Goal: Transaction & Acquisition: Purchase product/service

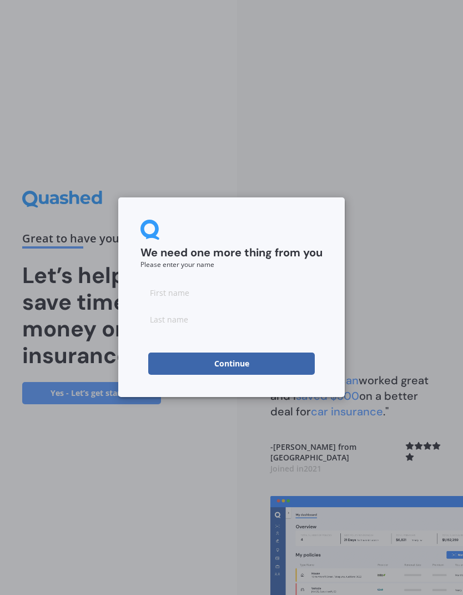
click at [293, 292] on input at bounding box center [232, 292] width 182 height 22
type input "Witty"
click at [266, 315] on input at bounding box center [232, 319] width 182 height 22
click at [265, 356] on button "Continue" at bounding box center [231, 363] width 167 height 22
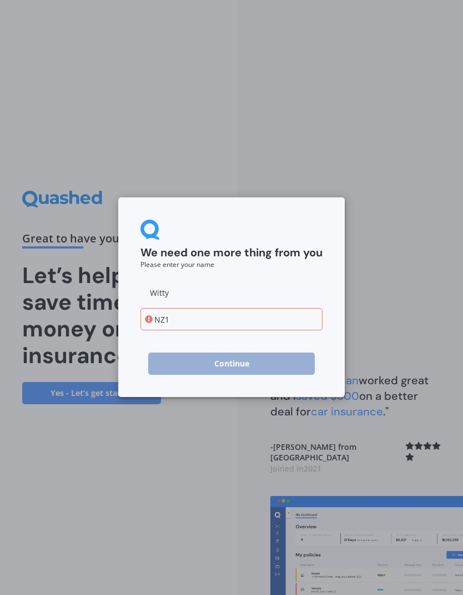
type input "NZ"
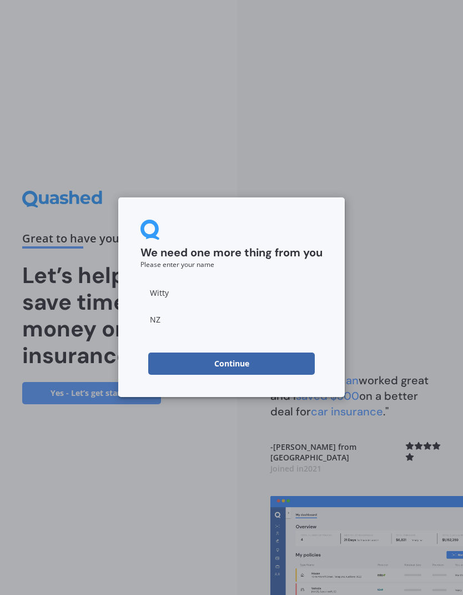
click at [295, 355] on button "Continue" at bounding box center [231, 363] width 167 height 22
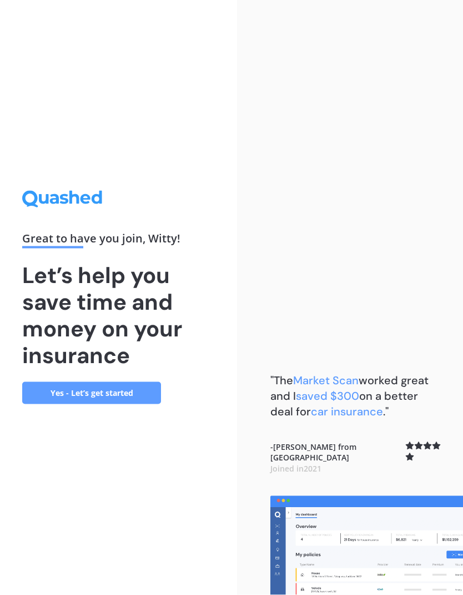
scroll to position [44, 0]
click at [53, 382] on link "Yes - Let’s get started" at bounding box center [91, 393] width 139 height 22
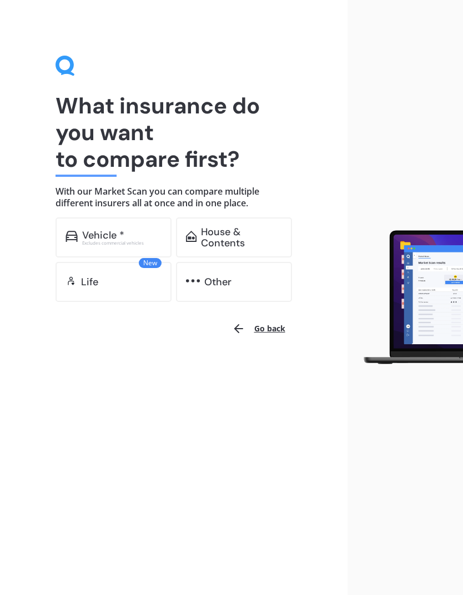
click at [237, 281] on div "Other" at bounding box center [243, 281] width 78 height 11
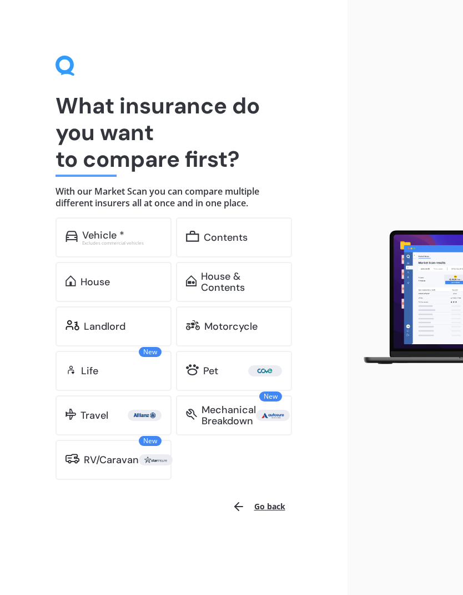
click at [152, 232] on div "Vehicle *" at bounding box center [121, 235] width 79 height 11
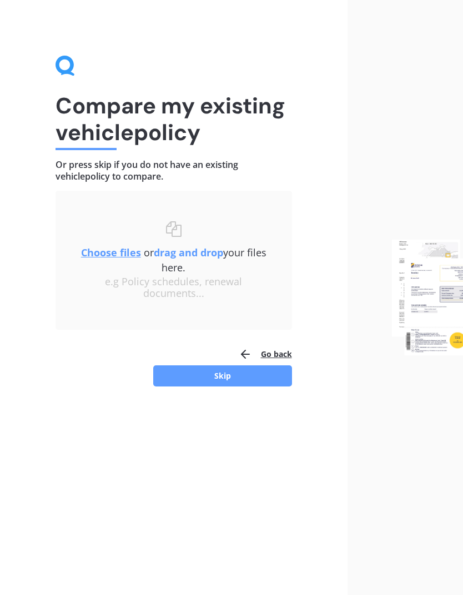
click at [269, 375] on button "Skip" at bounding box center [222, 375] width 139 height 21
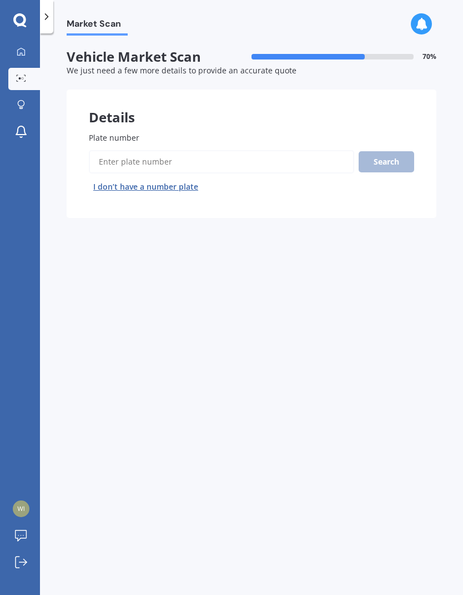
click at [184, 187] on button "I don’t have a number plate" at bounding box center [146, 187] width 114 height 18
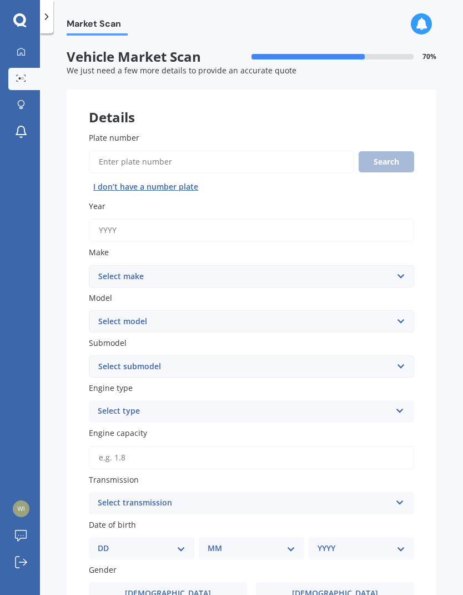
click at [267, 224] on input "Year" at bounding box center [252, 229] width 326 height 23
type input "2012"
click at [400, 265] on select "Select make AC ALFA ROMEO ASTON MARTIN AUDI AUSTIN BEDFORD Bentley BMW BYD CADI…" at bounding box center [252, 276] width 326 height 22
select select "TOYOTA"
click at [289, 313] on select "Select model" at bounding box center [252, 321] width 326 height 22
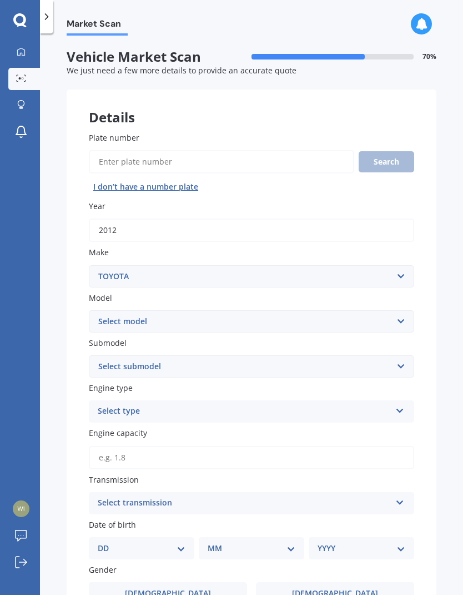
select select "PRIUS"
click at [290, 360] on select "Select submodel (All other) Hybrid" at bounding box center [252, 366] width 326 height 22
select select "HYBRID"
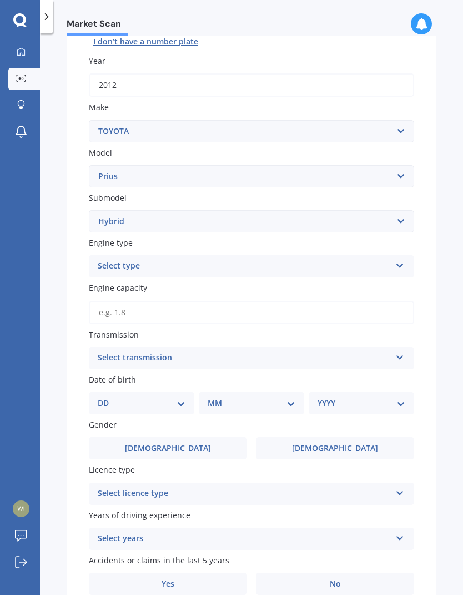
scroll to position [154, 0]
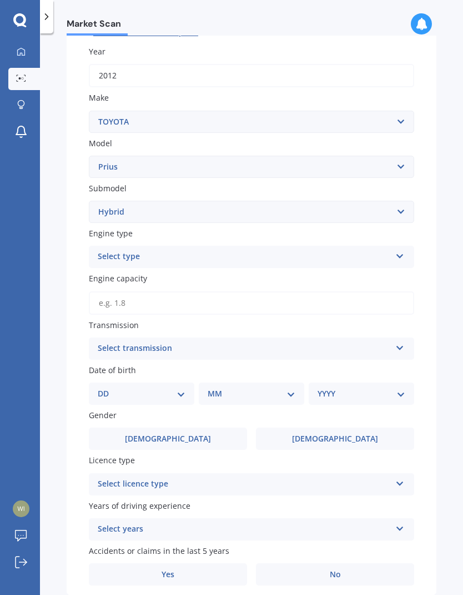
click at [302, 251] on div "Select type" at bounding box center [244, 256] width 293 height 13
click at [286, 335] on div "Hybrid" at bounding box center [251, 338] width 325 height 20
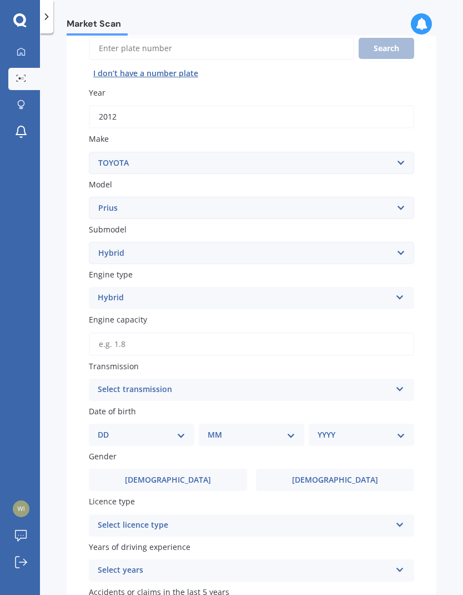
scroll to position [111, 0]
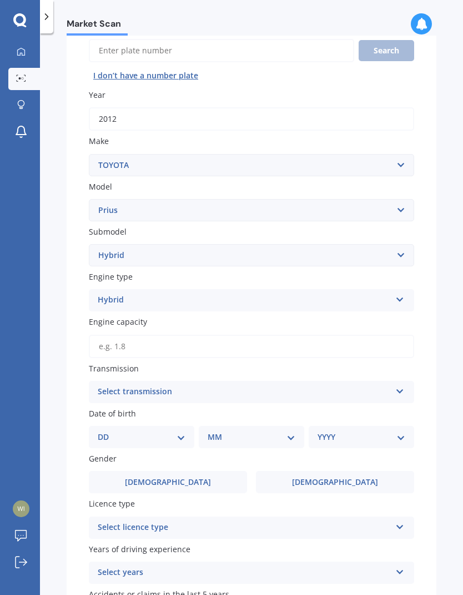
click at [369, 207] on select "Select model 4 Runner 86 [PERSON_NAME] Alphard Altezza Aqua Aristo Aurion Auris…" at bounding box center [252, 210] width 326 height 22
click at [266, 50] on input "Plate number" at bounding box center [222, 50] width 266 height 23
type input "Rkd487"
click at [395, 47] on button "Search" at bounding box center [387, 50] width 56 height 21
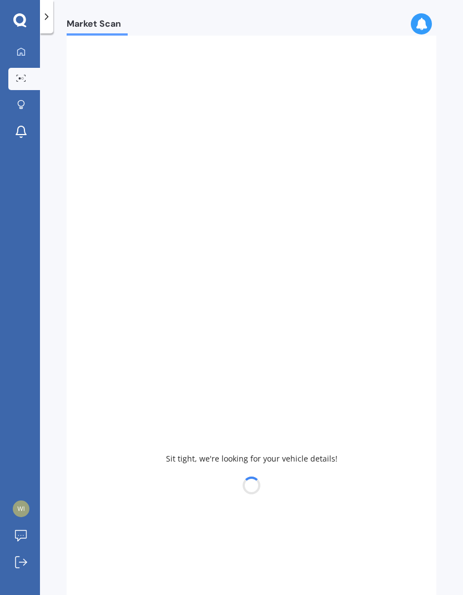
select select
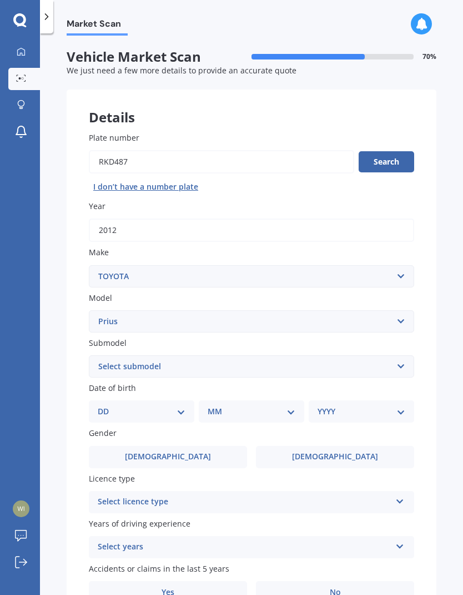
scroll to position [0, 0]
click at [405, 154] on button "Search" at bounding box center [387, 161] width 56 height 21
click at [192, 181] on button "I don’t have a number plate" at bounding box center [146, 187] width 114 height 18
select select
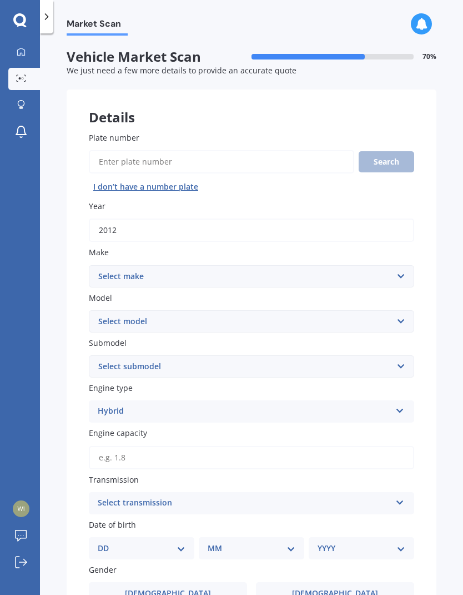
click at [308, 138] on label "Plate number" at bounding box center [249, 138] width 321 height 12
click at [308, 150] on input "Plate number" at bounding box center [222, 161] width 266 height 23
type input "Rkd487"
click at [400, 157] on button "Search" at bounding box center [387, 161] width 56 height 21
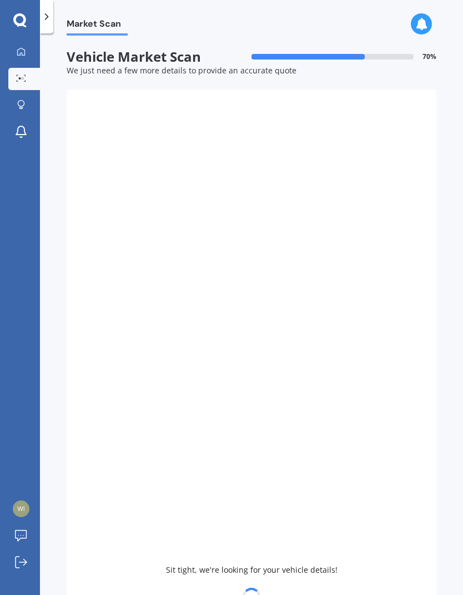
select select "TOYOTA"
select select "PRIUS"
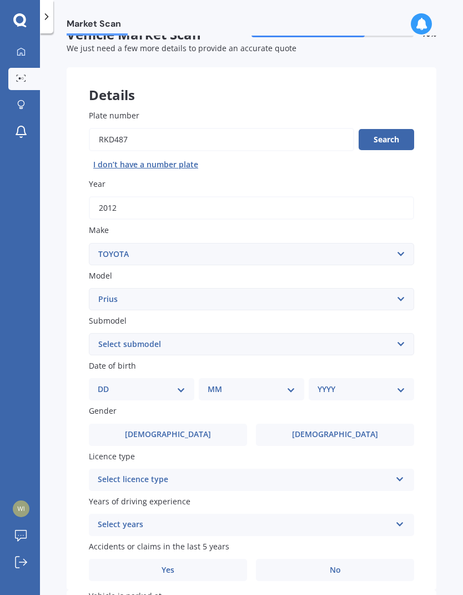
scroll to position [28, 0]
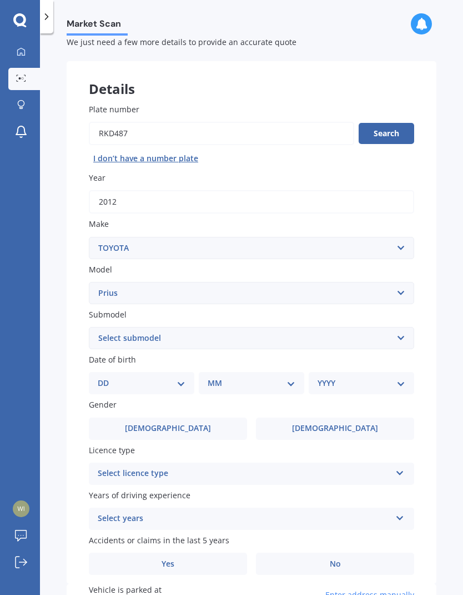
click at [169, 154] on button "I don’t have a number plate" at bounding box center [146, 158] width 114 height 18
select select
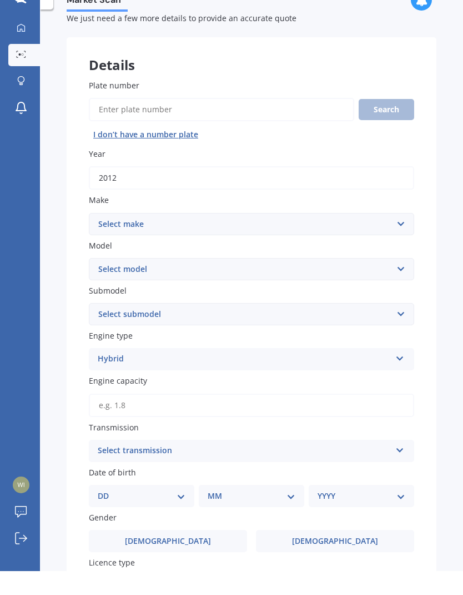
click at [30, 324] on div "My Dashboard Market Scan Explore insurance Notifications Witty [GEOGRAPHIC_DATA…" at bounding box center [20, 317] width 40 height 553
click at [332, 237] on select "Select make AC ALFA ROMEO ASTON MARTIN AUDI AUSTIN BEDFORD Bentley BMW BYD CADI…" at bounding box center [252, 248] width 326 height 22
select select "TOYOTA"
click at [290, 282] on select "Select model 4 Runner 86 [PERSON_NAME] Alphard Altezza Aqua Aristo Aurion Auris…" at bounding box center [252, 293] width 326 height 22
select select "PRIUS"
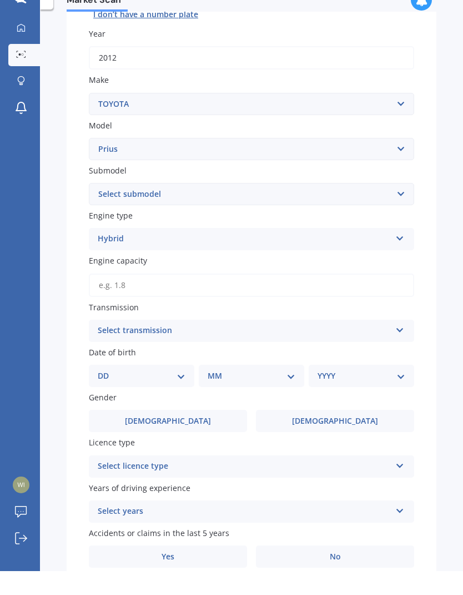
scroll to position [151, 0]
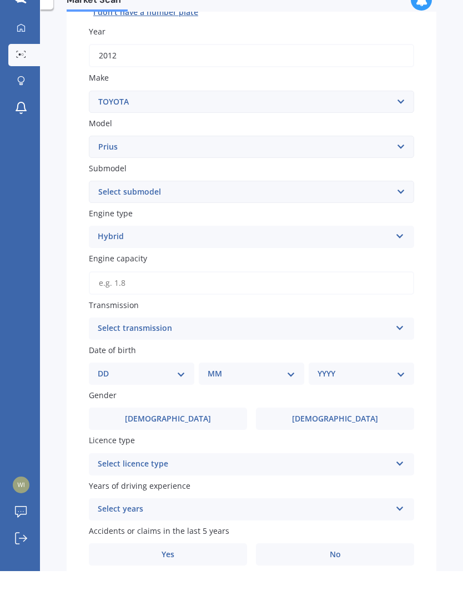
click at [343, 204] on select "Select submodel (All other) Hybrid" at bounding box center [252, 215] width 326 height 22
select select "HYBRID"
click at [307, 254] on div "Hybrid" at bounding box center [244, 260] width 293 height 13
click at [258, 332] on div "Hybrid" at bounding box center [251, 342] width 325 height 20
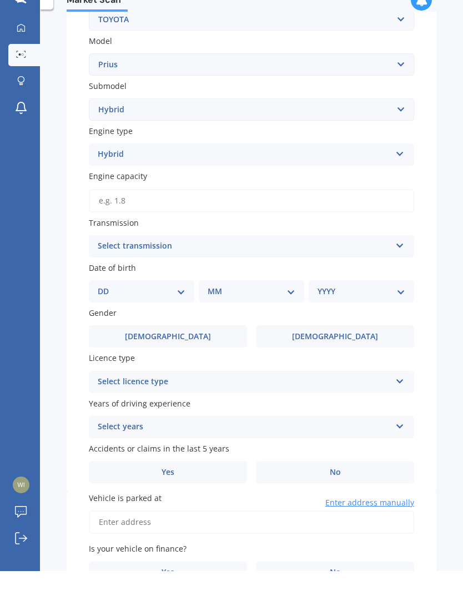
scroll to position [234, 0]
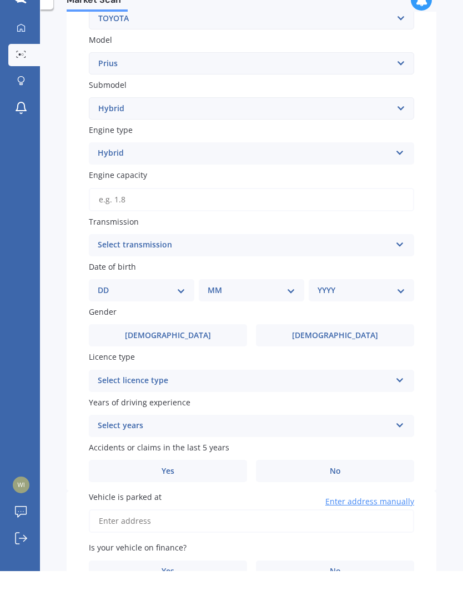
click at [338, 212] on input "Engine capacity" at bounding box center [252, 223] width 326 height 23
type input "1.8"
click at [380, 262] on div "Select transmission" at bounding box center [244, 268] width 293 height 13
click at [343, 281] on div "Auto" at bounding box center [251, 291] width 325 height 20
click at [183, 308] on select "DD 01 02 03 04 05 06 07 08 09 10 11 12 13 14 15 16 17 18 19 20 21 22 23 24 25 2…" at bounding box center [142, 314] width 88 height 12
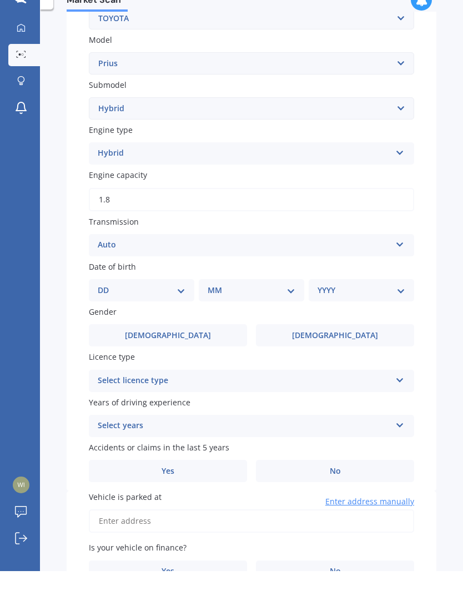
select select "31"
click at [258, 308] on select "MM 01 02 03 04 05 06 07 08 09 10 11 12" at bounding box center [253, 314] width 83 height 12
select select "05"
click at [358, 308] on select "YYYY 2025 2024 2023 2022 2021 2020 2019 2018 2017 2016 2015 2014 2013 2012 2011…" at bounding box center [359, 314] width 83 height 12
select select "1978"
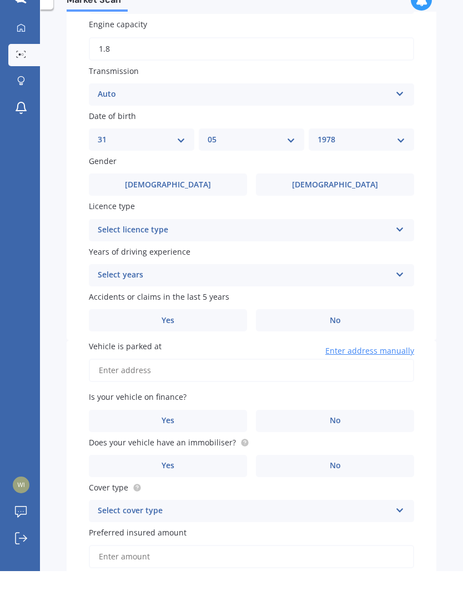
scroll to position [406, 0]
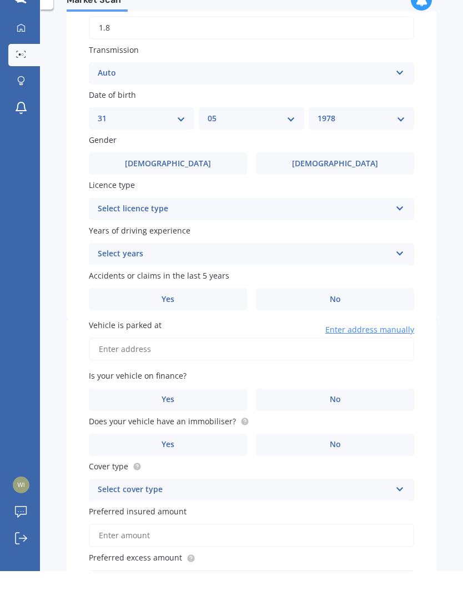
click at [191, 176] on label "[DEMOGRAPHIC_DATA]" at bounding box center [168, 187] width 158 height 22
click at [0, 0] on input "[DEMOGRAPHIC_DATA]" at bounding box center [0, 0] width 0 height 0
click at [355, 222] on div "Select licence type NZ Full NZ Restricted NZ Learners [GEOGRAPHIC_DATA] [GEOGRA…" at bounding box center [252, 233] width 326 height 22
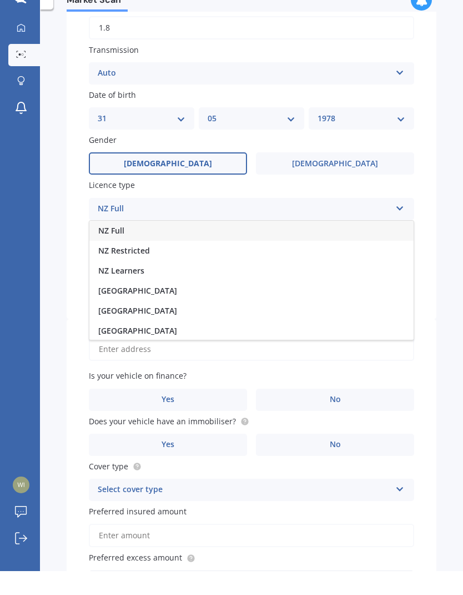
click at [264, 245] on div "NZ Full" at bounding box center [251, 255] width 325 height 20
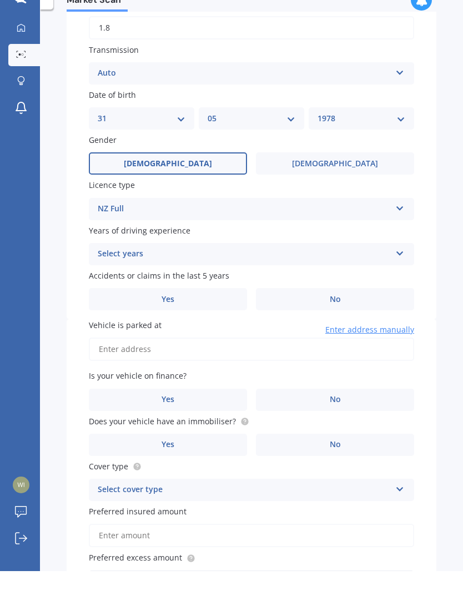
click at [361, 271] on div "Select years" at bounding box center [244, 277] width 293 height 13
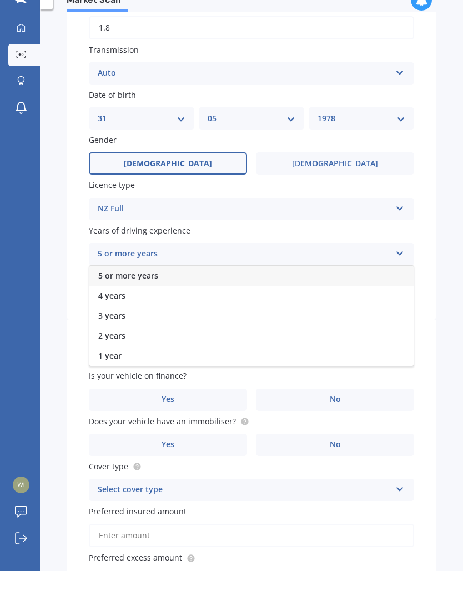
click at [303, 290] on div "5 or more years" at bounding box center [251, 300] width 325 height 20
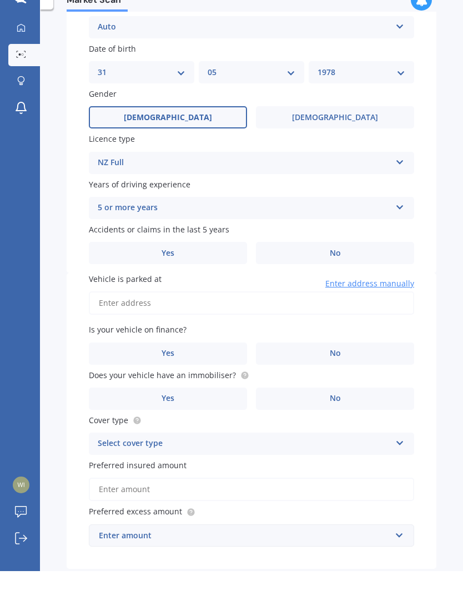
scroll to position [451, 0]
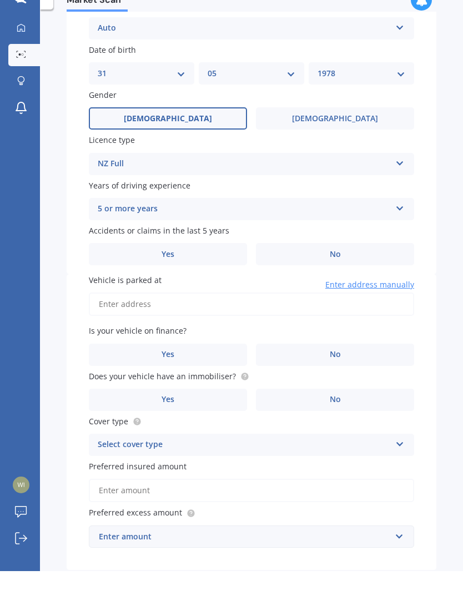
click at [46, 328] on div "Market Scan Vehicle Market Scan 70 % We just need a few more details to provide…" at bounding box center [251, 316] width 423 height 561
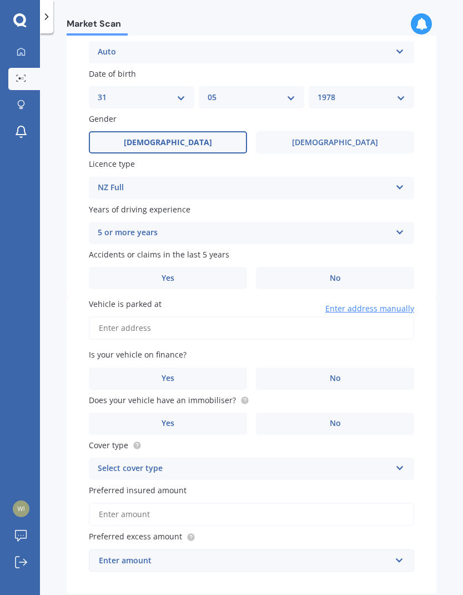
click at [221, 267] on label "Yes" at bounding box center [168, 278] width 158 height 22
click at [0, 0] on input "Yes" at bounding box center [0, 0] width 0 height 0
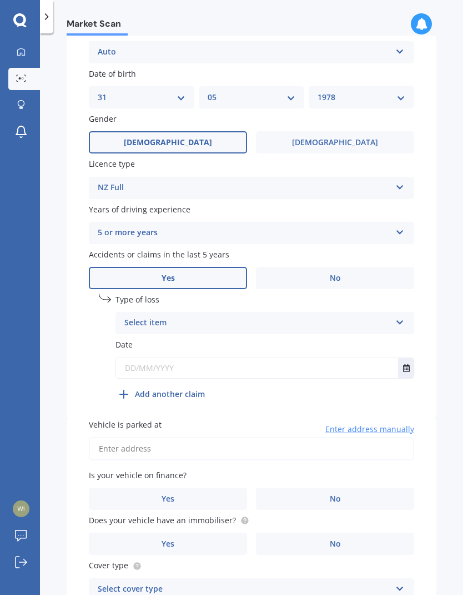
click at [377, 316] on div "Select item" at bounding box center [257, 322] width 267 height 13
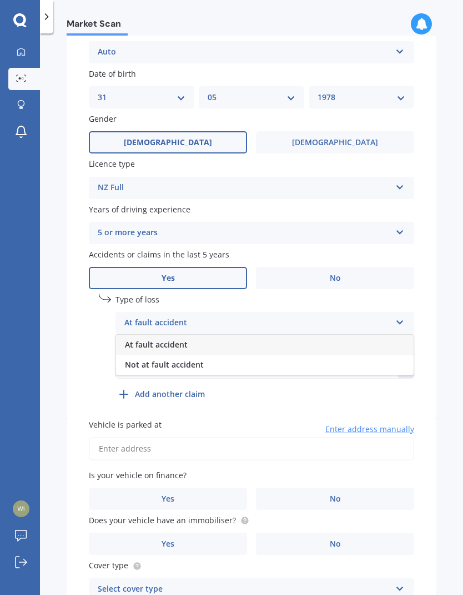
click at [331, 335] on div "At fault accident" at bounding box center [265, 345] width 298 height 20
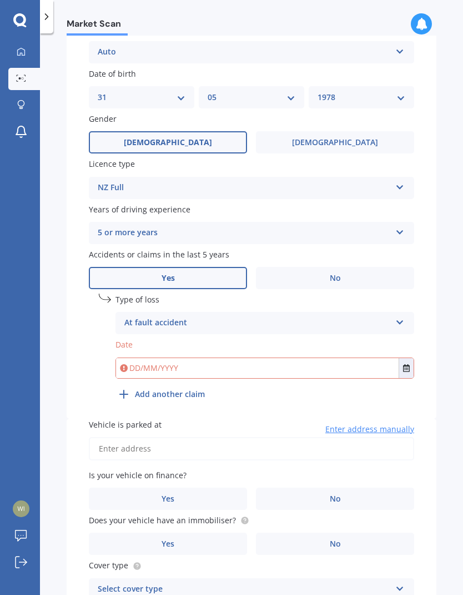
click at [406, 364] on icon "Select date" at bounding box center [406, 368] width 7 height 8
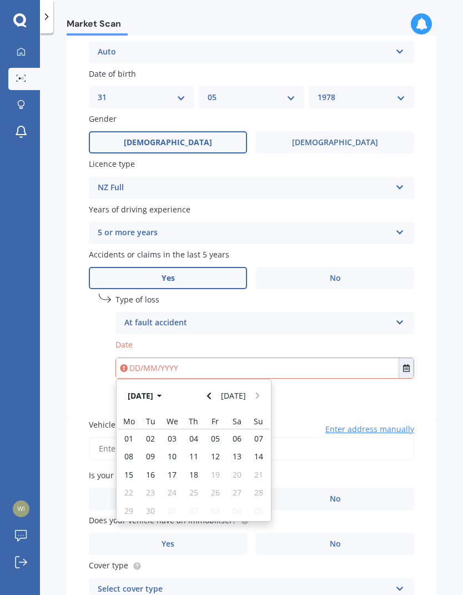
click at [159, 386] on button "[DATE]" at bounding box center [147, 396] width 48 height 20
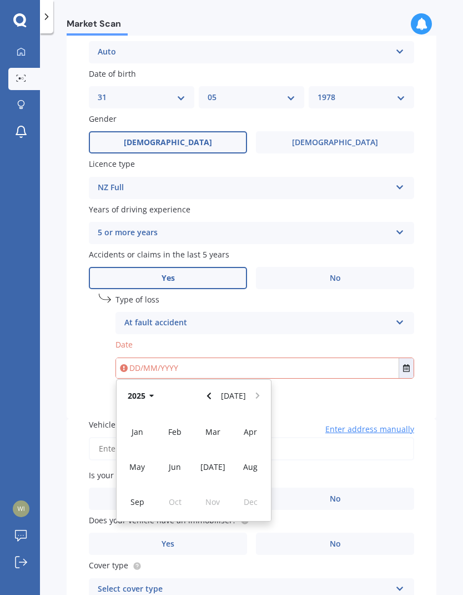
click at [152, 395] on icon "button" at bounding box center [151, 396] width 4 height 3
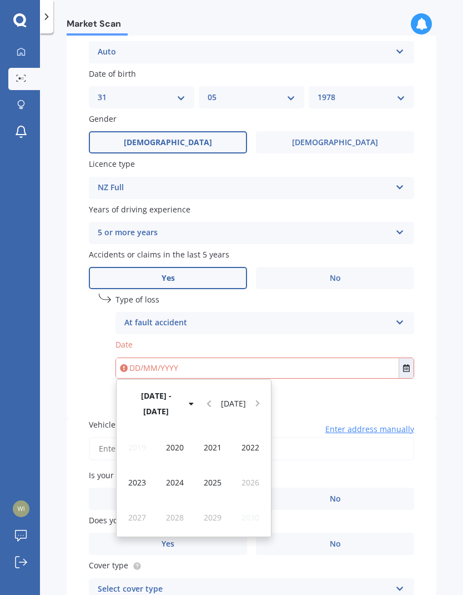
click at [217, 442] on span "2021" at bounding box center [213, 447] width 18 height 11
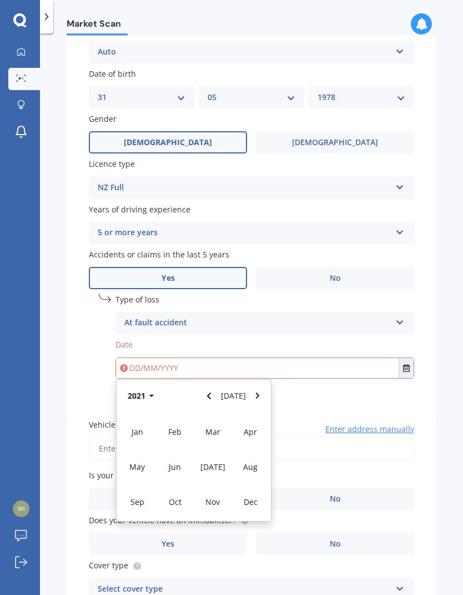
click at [248, 496] on span "Dec" at bounding box center [251, 501] width 14 height 11
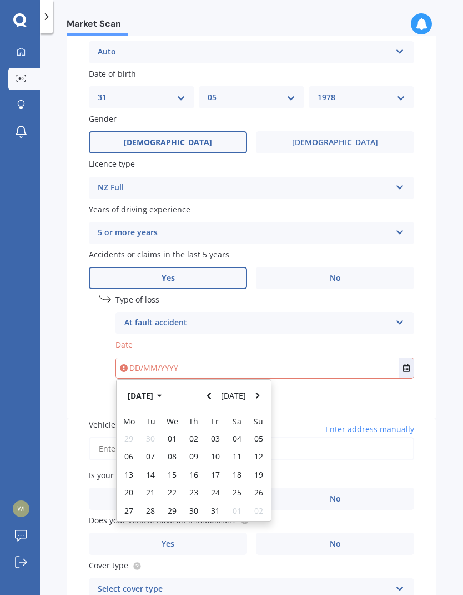
click at [177, 433] on span "01" at bounding box center [172, 438] width 9 height 11
type input "[DATE]"
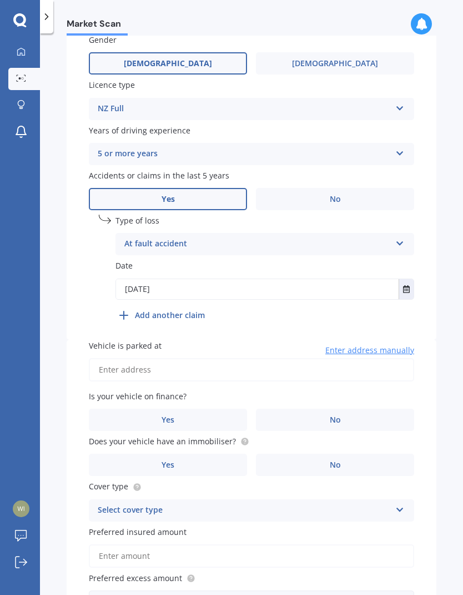
scroll to position [531, 0]
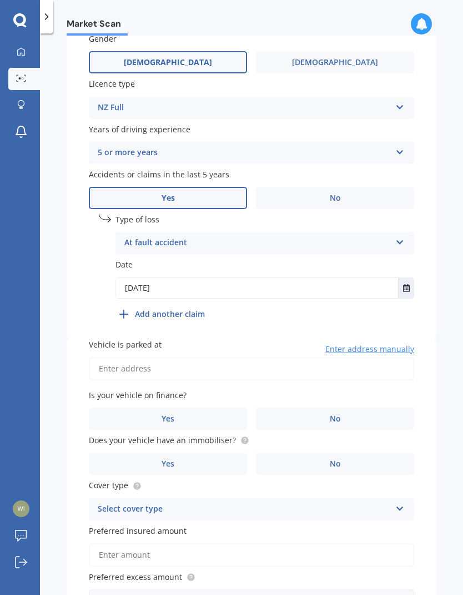
click at [343, 278] on input "[DATE]" at bounding box center [257, 288] width 283 height 20
click at [337, 273] on div "undefined 1 Type of loss At fault accident At fault accident Not at fault accid…" at bounding box center [265, 268] width 299 height 111
click at [203, 269] on div "undefined 1 Type of loss At fault accident At fault accident Not at fault accid…" at bounding box center [265, 268] width 299 height 111
click at [186, 308] on b "Add another claim" at bounding box center [170, 314] width 70 height 12
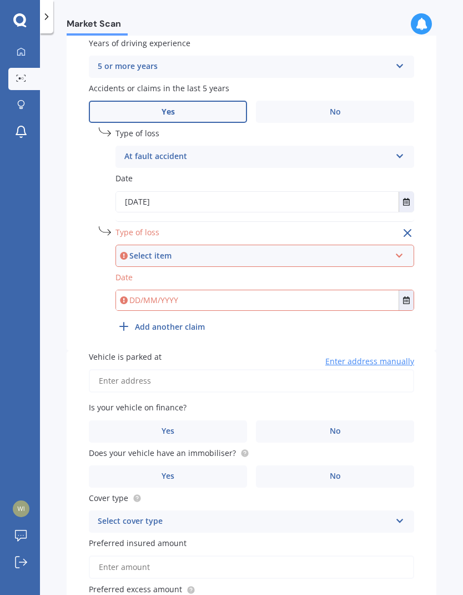
scroll to position [628, 0]
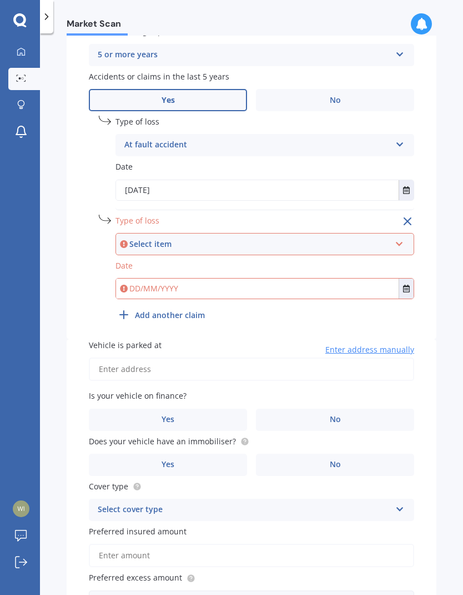
click at [360, 238] on div "Select item" at bounding box center [259, 244] width 261 height 12
click at [313, 275] on div "Not at fault accident" at bounding box center [265, 285] width 297 height 20
click at [406, 285] on icon "Select date" at bounding box center [406, 289] width 7 height 8
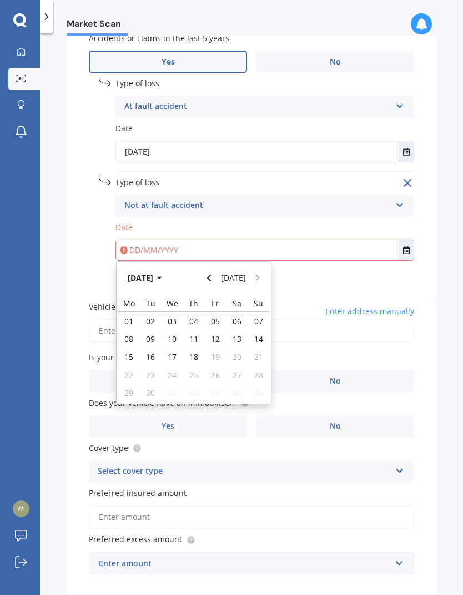
scroll to position [666, 0]
click at [159, 268] on button "[DATE]" at bounding box center [147, 278] width 48 height 20
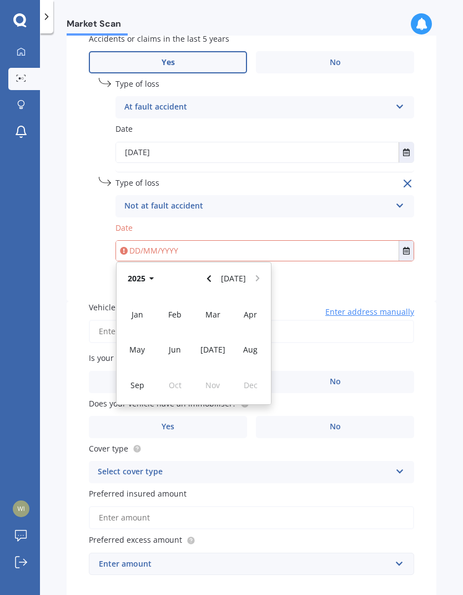
click at [151, 268] on button "2025" at bounding box center [143, 278] width 40 height 20
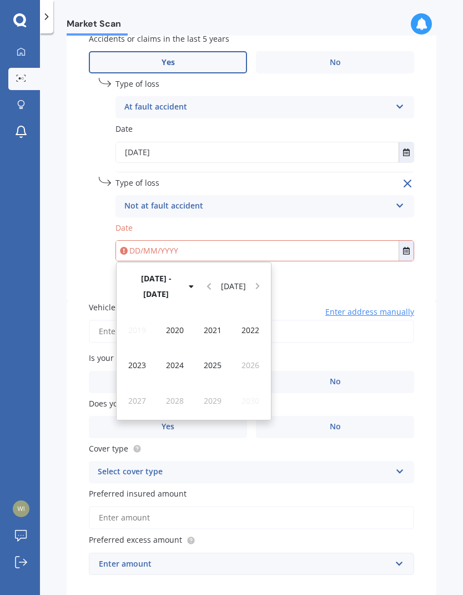
click at [182, 360] on span "2024" at bounding box center [175, 365] width 18 height 11
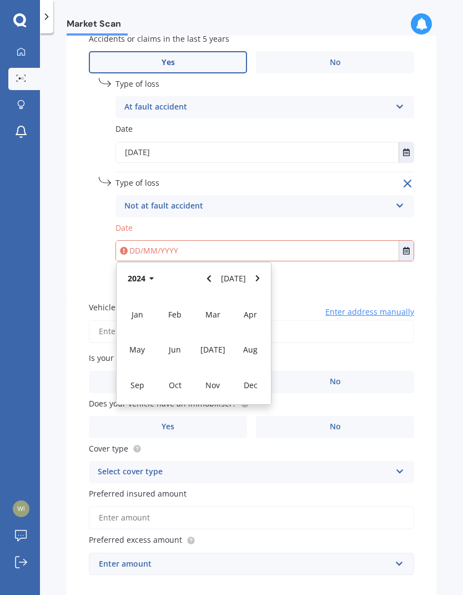
click at [254, 380] on span "Dec" at bounding box center [251, 385] width 14 height 11
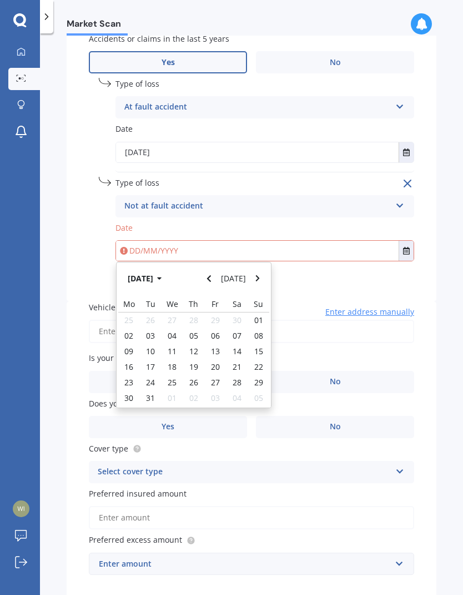
click at [155, 346] on span "10" at bounding box center [150, 351] width 9 height 11
type input "[DATE]"
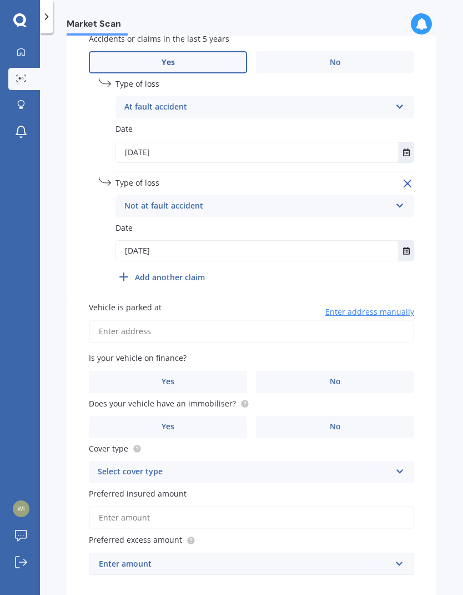
click at [189, 271] on b "Add another claim" at bounding box center [170, 277] width 70 height 12
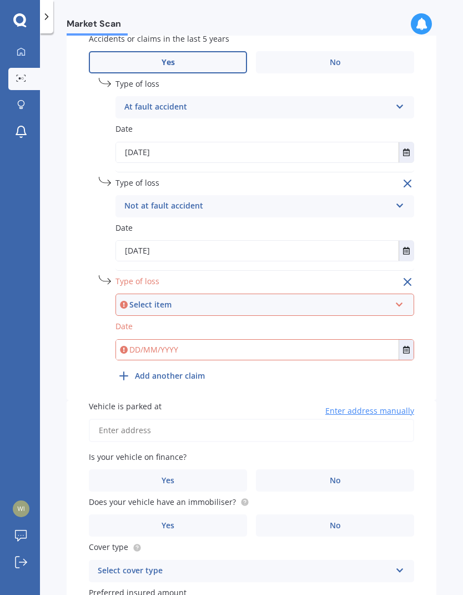
click at [253, 298] on div "Select item" at bounding box center [259, 304] width 261 height 12
click at [237, 336] on div "Not at fault accident" at bounding box center [265, 346] width 297 height 20
click at [245, 340] on input "text" at bounding box center [257, 350] width 283 height 20
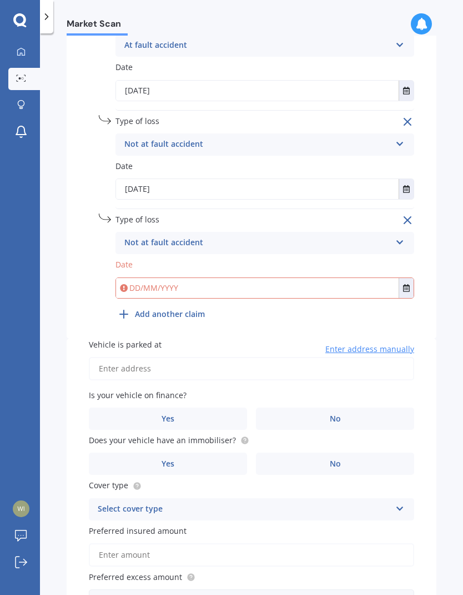
scroll to position [729, 0]
click at [194, 307] on b "Add another claim" at bounding box center [170, 313] width 70 height 12
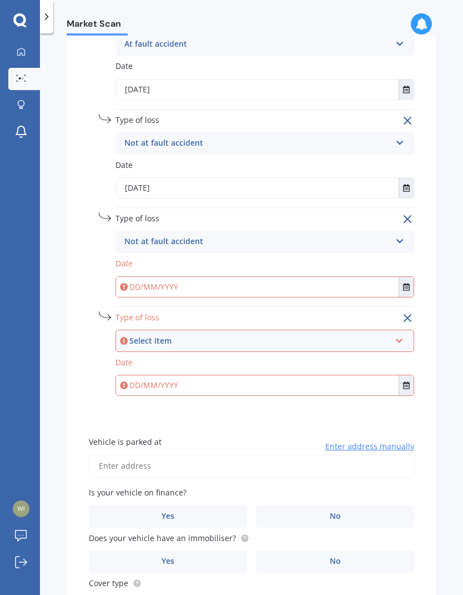
click at [407, 283] on icon "Select date" at bounding box center [406, 287] width 7 height 8
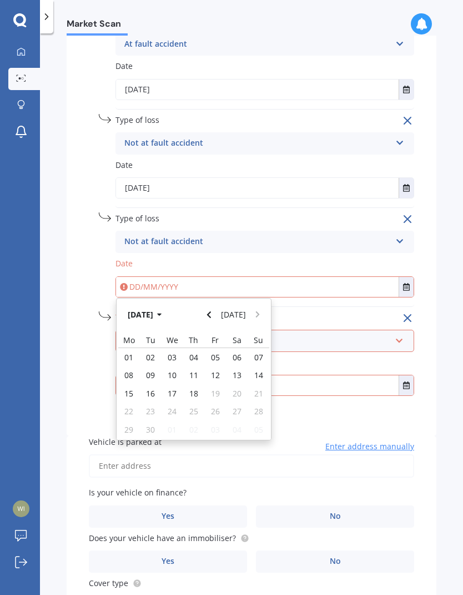
click at [162, 311] on icon "button" at bounding box center [159, 315] width 5 height 8
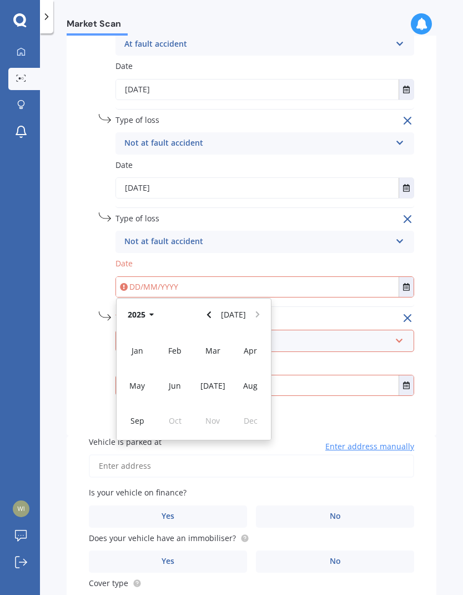
click at [152, 311] on icon "button" at bounding box center [151, 315] width 5 height 8
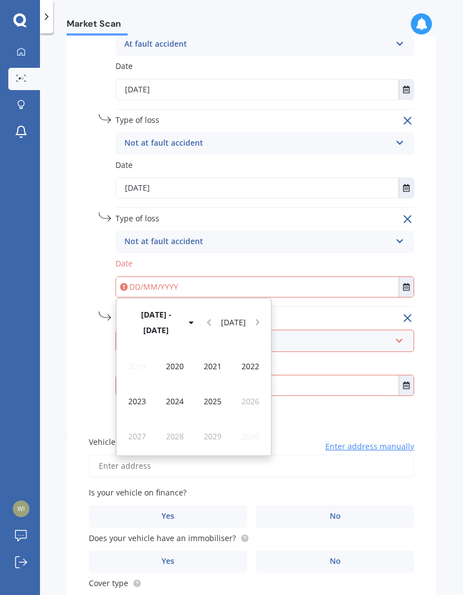
click at [183, 396] on span "2024" at bounding box center [175, 401] width 18 height 11
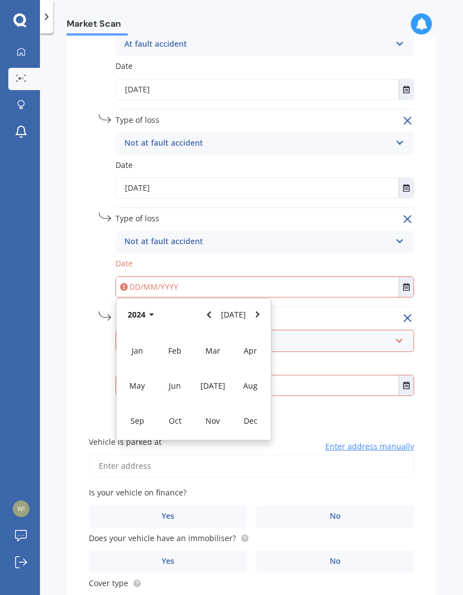
click at [143, 345] on span "Jan" at bounding box center [138, 350] width 12 height 11
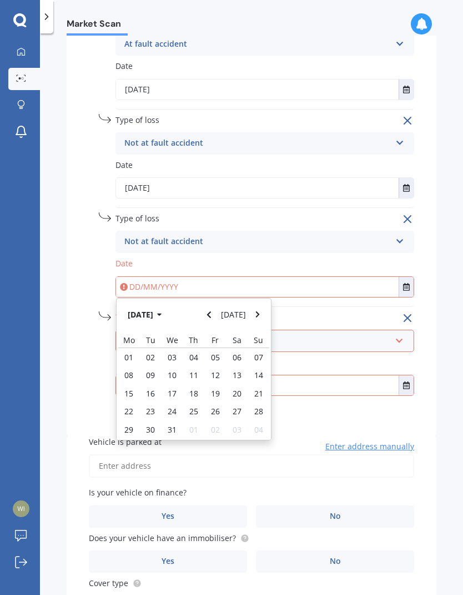
click at [134, 348] on div "01" at bounding box center [129, 357] width 22 height 18
type input "[DATE]"
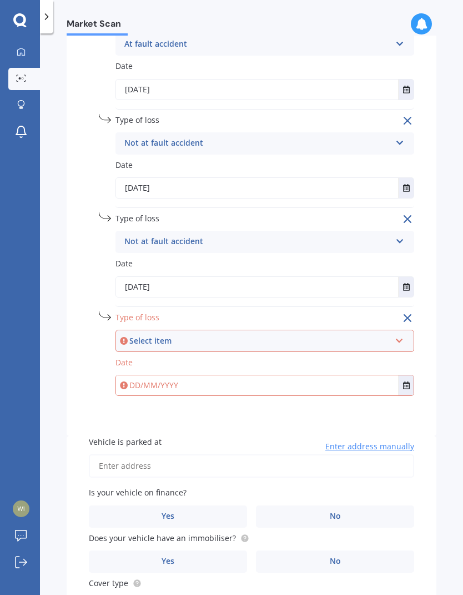
click at [402, 335] on icon at bounding box center [399, 339] width 9 height 8
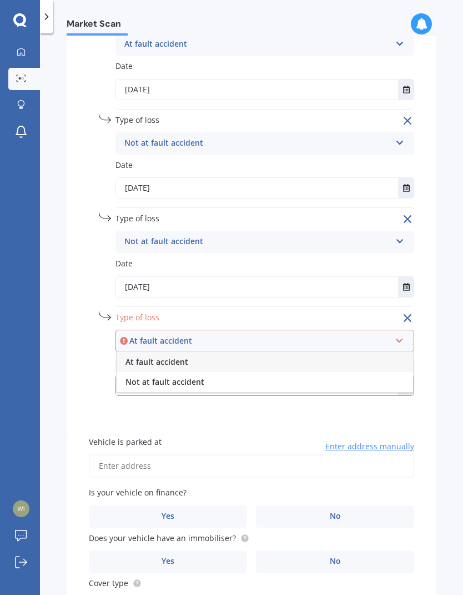
click at [204, 372] on div "Not at fault accident" at bounding box center [265, 382] width 297 height 20
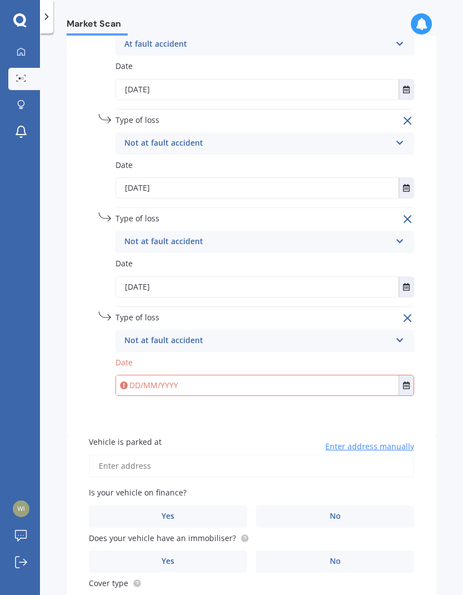
click at [400, 375] on button "Select date" at bounding box center [406, 385] width 15 height 20
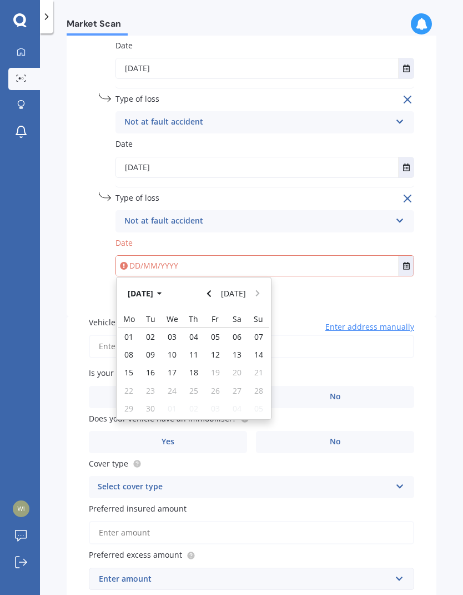
scroll to position [859, 0]
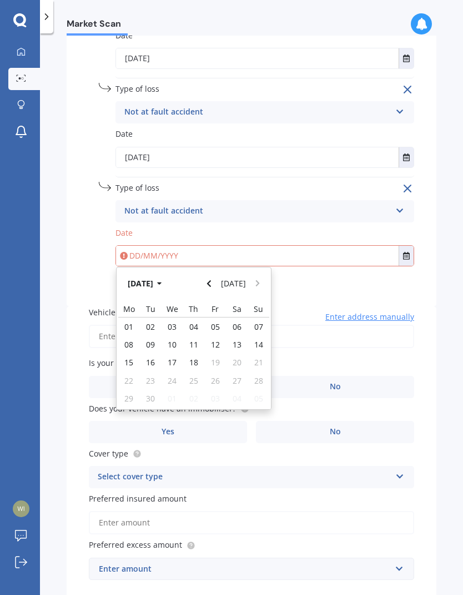
click at [145, 273] on button "[DATE]" at bounding box center [147, 283] width 48 height 20
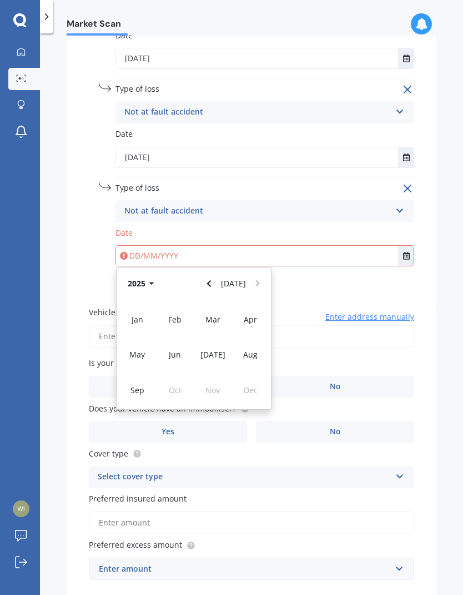
click at [154, 280] on icon "button" at bounding box center [151, 284] width 5 height 8
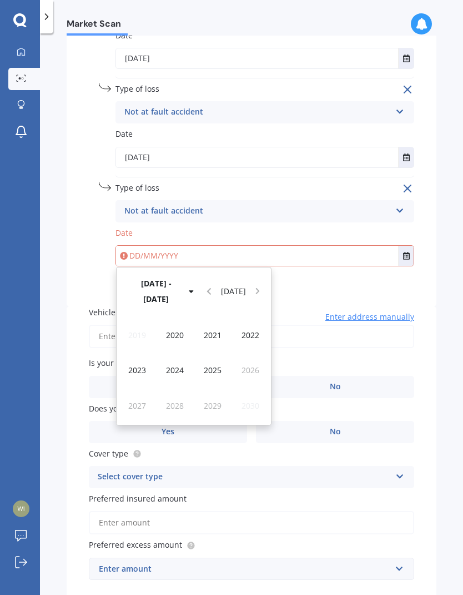
click at [182, 365] on span "2024" at bounding box center [175, 370] width 18 height 11
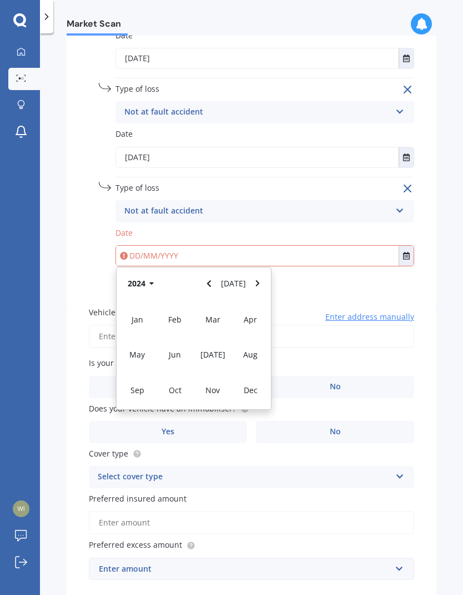
click at [183, 302] on div "Feb" at bounding box center [175, 319] width 38 height 35
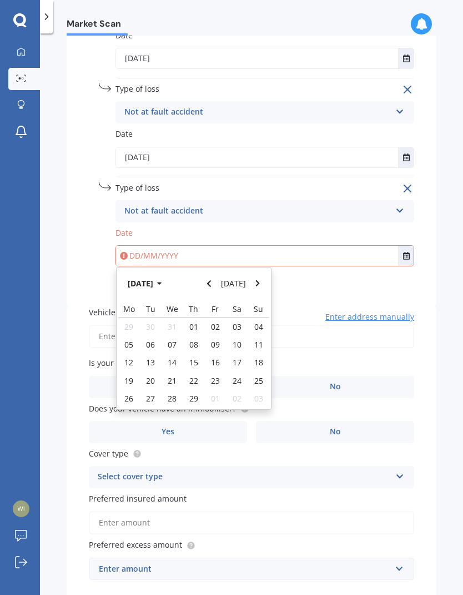
click at [218, 339] on span "09" at bounding box center [215, 344] width 9 height 11
type input "[DATE]"
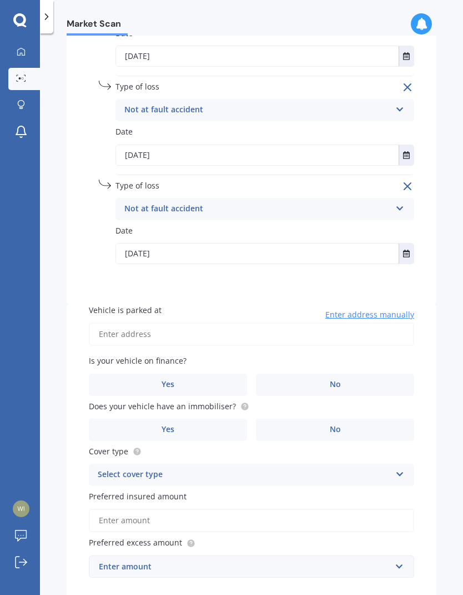
scroll to position [860, 0]
click at [377, 323] on input "Vehicle is parked at" at bounding box center [252, 334] width 326 height 23
type input "[STREET_ADDRESS] 2014"
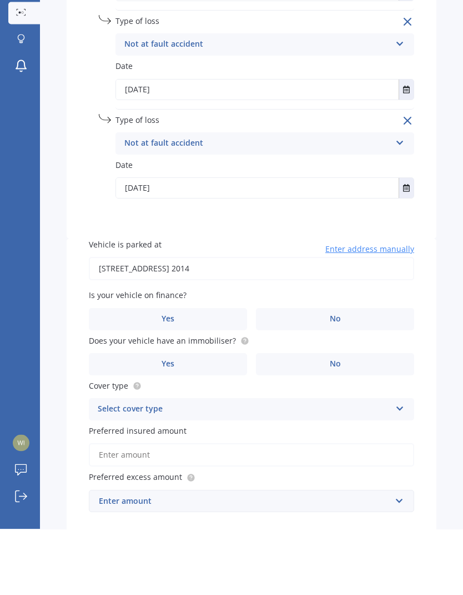
click at [367, 374] on label "No" at bounding box center [335, 385] width 158 height 22
click at [0, 0] on input "No" at bounding box center [0, 0] width 0 height 0
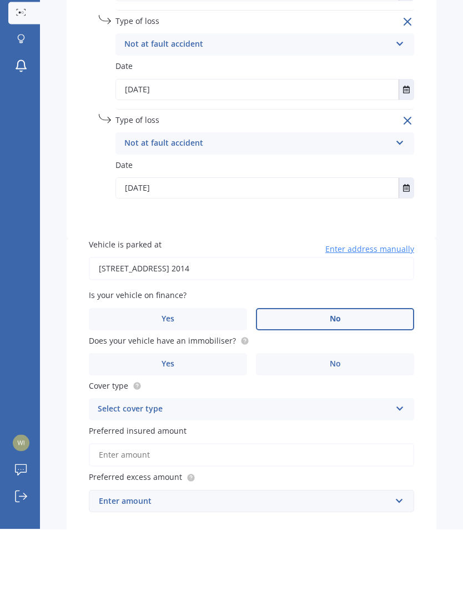
click at [243, 374] on label "Yes" at bounding box center [168, 385] width 158 height 22
click at [0, 0] on input "Yes" at bounding box center [0, 0] width 0 height 0
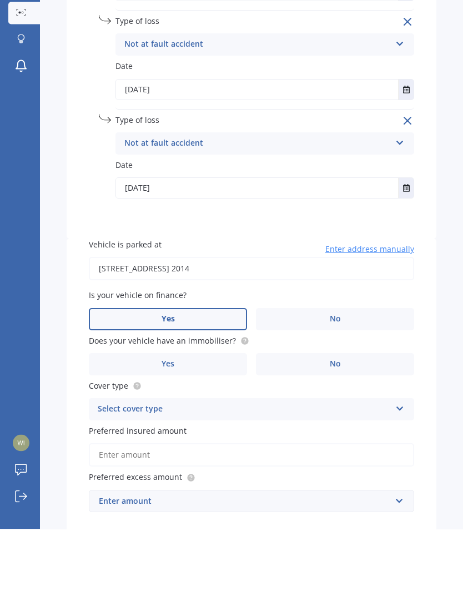
click at [336, 380] on span "No" at bounding box center [335, 384] width 11 height 9
click at [0, 0] on input "No" at bounding box center [0, 0] width 0 height 0
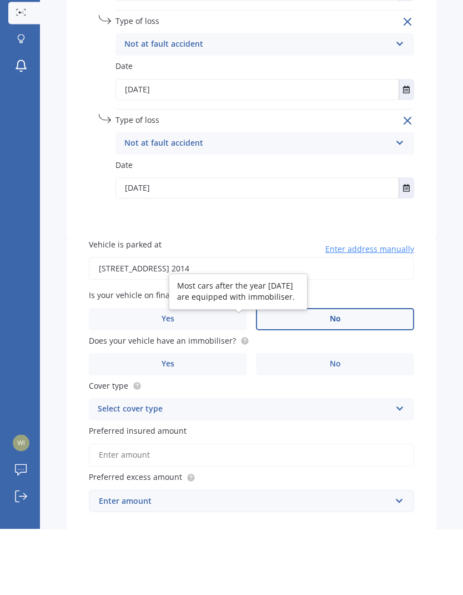
click at [241, 403] on circle at bounding box center [244, 406] width 7 height 7
click at [434, 305] on div "Vehicle is parked at [STREET_ADDRESS] 2014 Enter address manually Is your vehic…" at bounding box center [252, 453] width 370 height 296
click at [228, 419] on label "Yes" at bounding box center [168, 430] width 158 height 22
click at [0, 0] on input "Yes" at bounding box center [0, 0] width 0 height 0
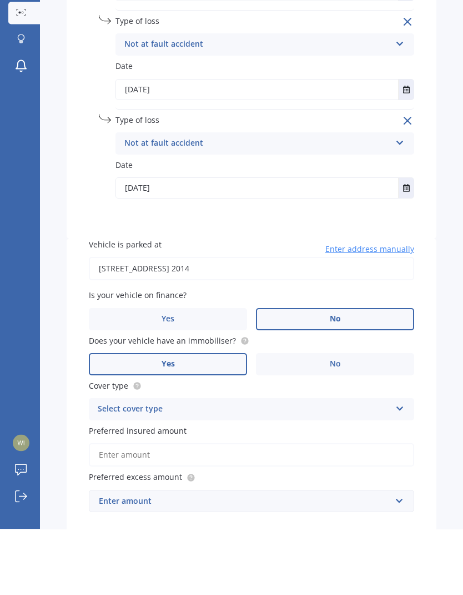
scroll to position [44, 0]
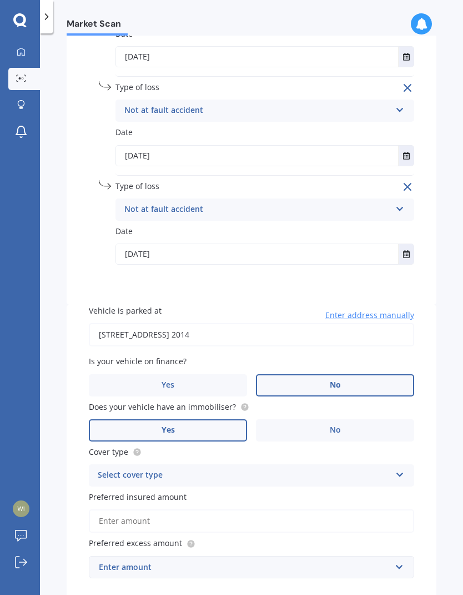
click at [355, 468] on div "Select cover type" at bounding box center [244, 474] width 293 height 13
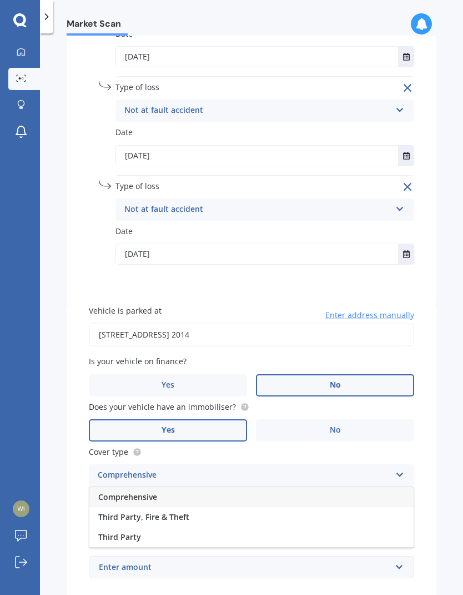
click at [255, 487] on div "Comprehensive" at bounding box center [251, 497] width 325 height 20
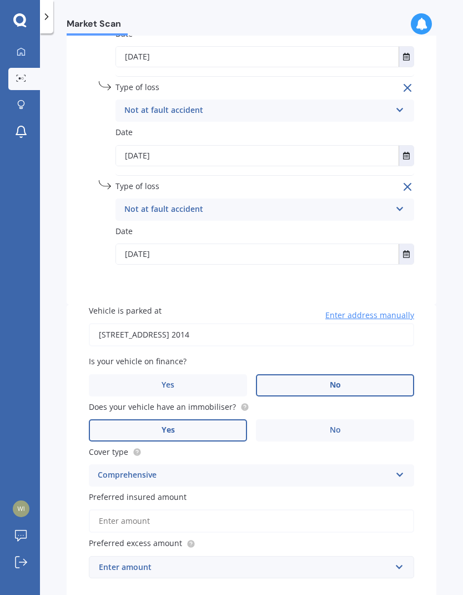
click at [327, 509] on input "Preferred insured amount" at bounding box center [252, 520] width 326 height 23
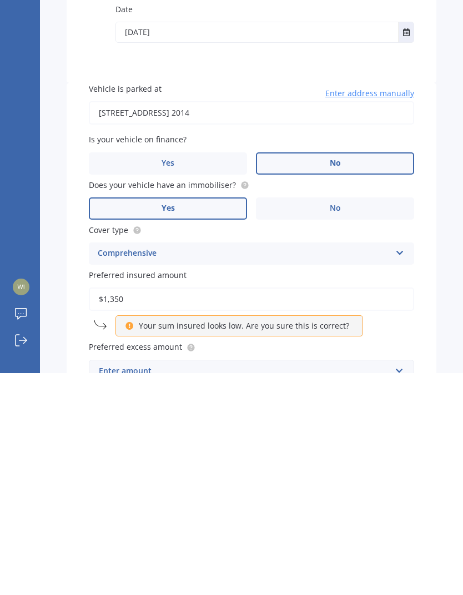
type input "$13,500"
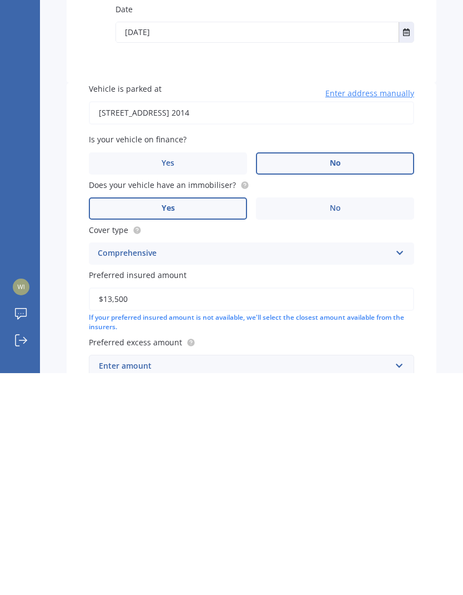
click at [451, 262] on div "Market Scan Vehicle Market Scan 70 % We just need a few more details to provide…" at bounding box center [251, 316] width 423 height 561
click at [367, 581] on div "Enter amount" at bounding box center [245, 587] width 292 height 12
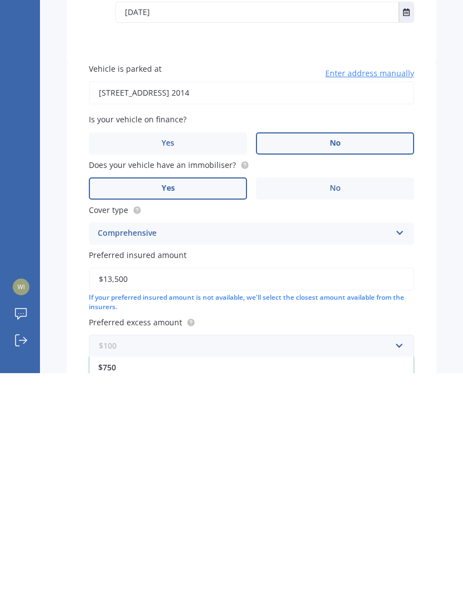
scroll to position [61, 0]
select select "31"
select select "05"
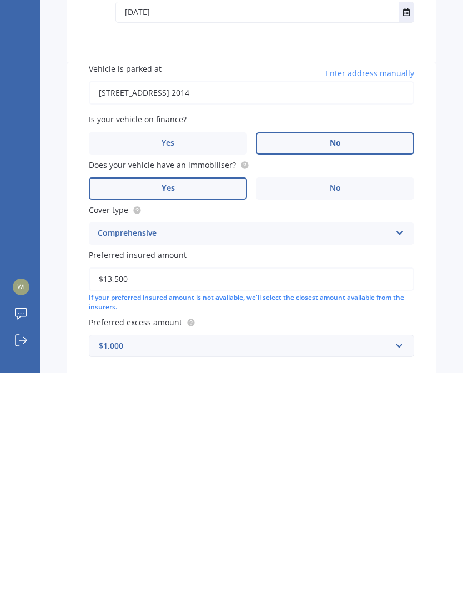
select select "1978"
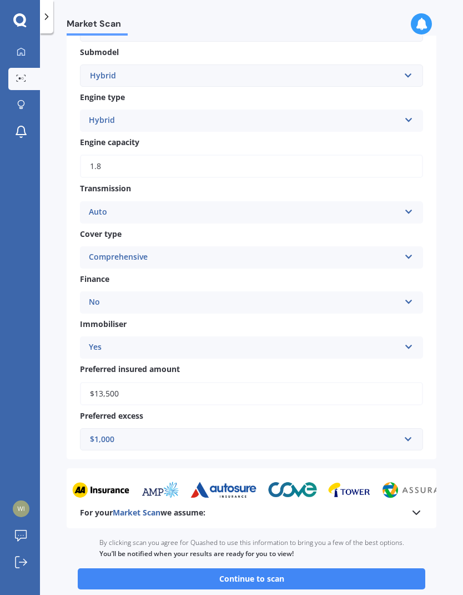
scroll to position [486, 0]
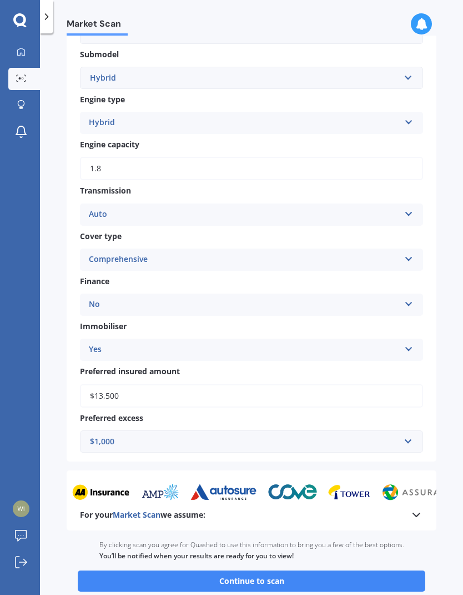
click at [281, 570] on button "Continue to scan" at bounding box center [252, 580] width 348 height 21
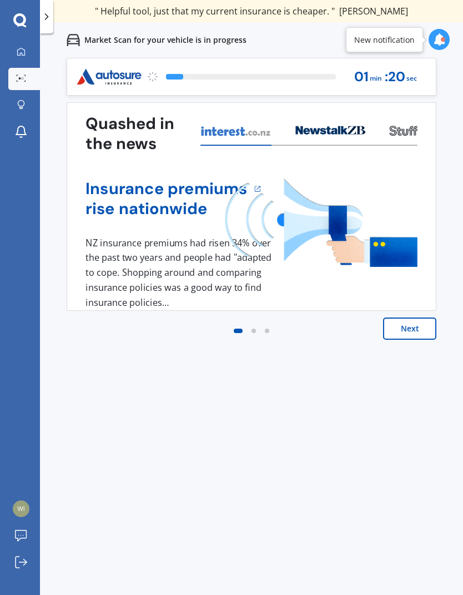
click at [417, 332] on button "Next" at bounding box center [409, 328] width 53 height 22
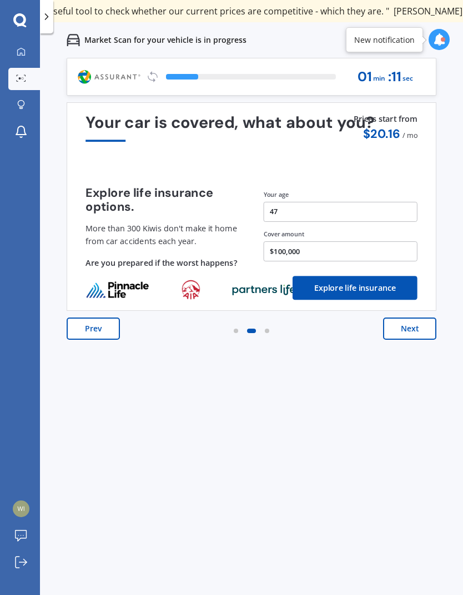
click at [93, 318] on button "Prev" at bounding box center [93, 328] width 53 height 22
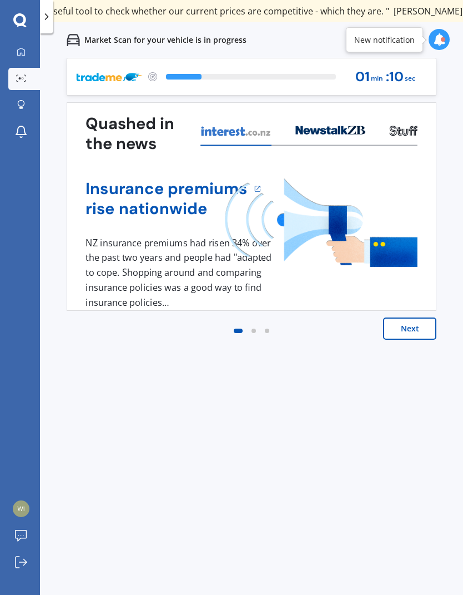
click at [415, 323] on button "Next" at bounding box center [409, 328] width 53 height 22
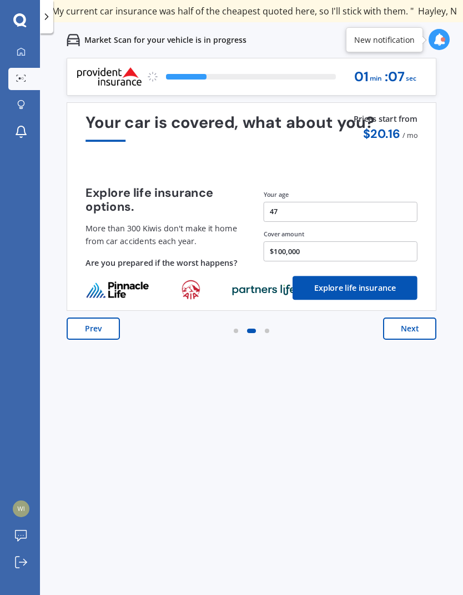
click at [415, 330] on button "Next" at bounding box center [409, 328] width 53 height 22
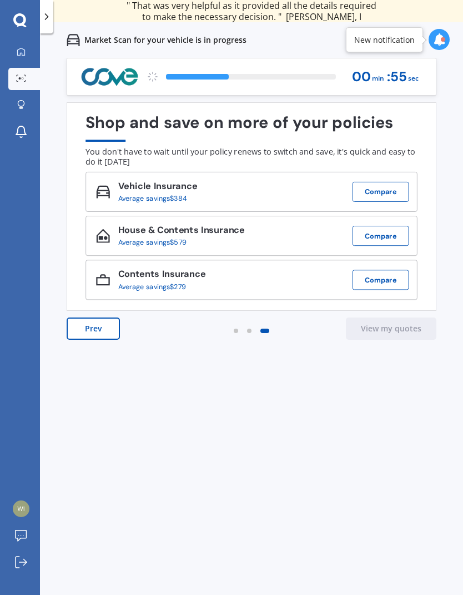
click at [387, 188] on button "Compare" at bounding box center [381, 192] width 57 height 20
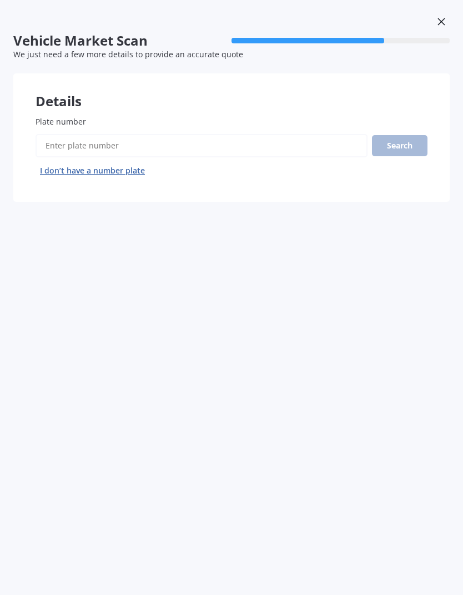
click at [132, 169] on button "I don’t have a number plate" at bounding box center [93, 171] width 114 height 18
select select "31"
select select "05"
select select "1978"
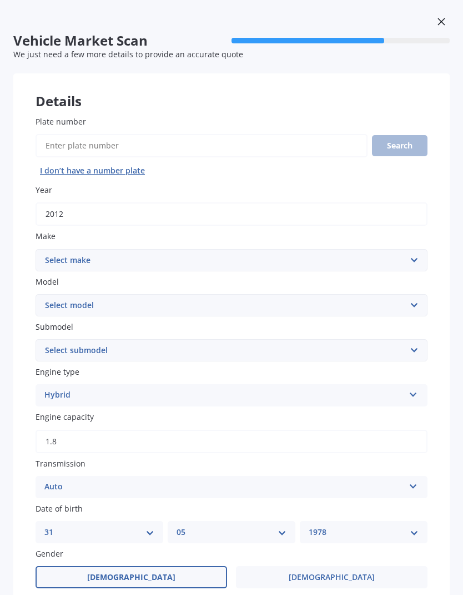
click at [399, 253] on select "Select make AC ALFA ROMEO ASTON MARTIN AUDI AUSTIN BEDFORD Bentley BMW BYD CADI…" at bounding box center [232, 260] width 392 height 22
select select "TOYOTA"
click at [387, 294] on select "Select model 4 Runner 86 [PERSON_NAME] Alphard Altezza Aqua Aristo Aurion Auris…" at bounding box center [232, 305] width 392 height 22
select select "PRIUS"
click at [306, 347] on select "Select submodel (All other) Hybrid" at bounding box center [232, 350] width 392 height 22
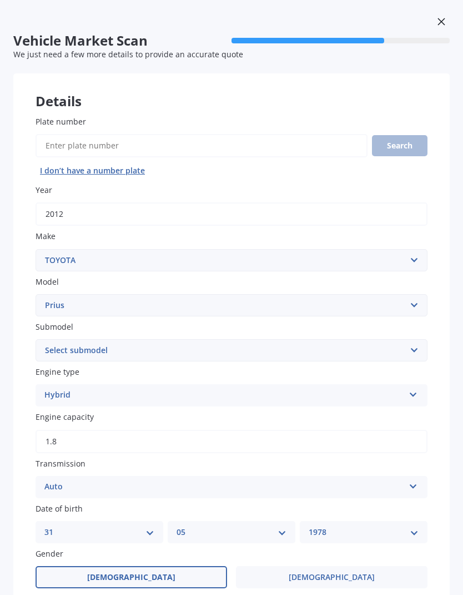
select select "HYBRID"
click at [271, 388] on div "Hybrid" at bounding box center [224, 394] width 360 height 13
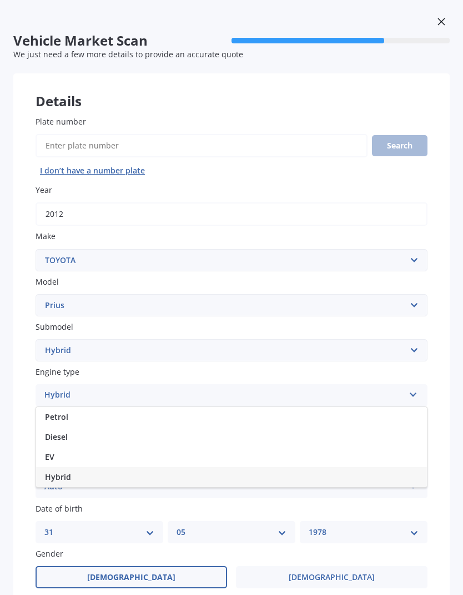
click at [299, 350] on select "Select submodel (All other) Hybrid" at bounding box center [232, 350] width 392 height 22
click at [285, 391] on div "Hybrid" at bounding box center [224, 394] width 360 height 13
click at [18, 385] on div "Plate number Search I don’t have a number plate Year [DATE] Make Select make AC…" at bounding box center [231, 473] width 437 height 760
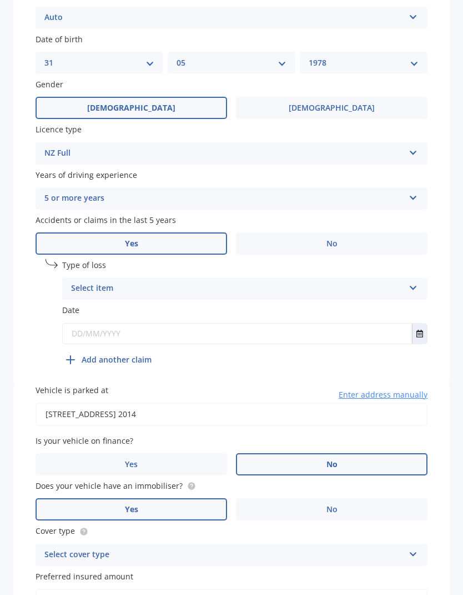
scroll to position [470, 0]
click at [413, 281] on icon at bounding box center [413, 285] width 9 height 8
click at [380, 300] on div "At fault accident" at bounding box center [245, 310] width 365 height 20
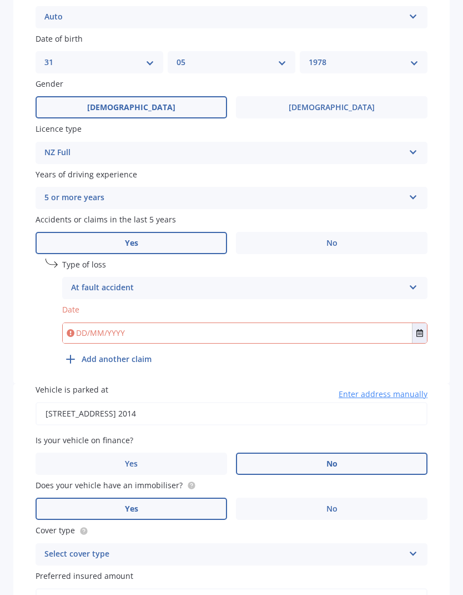
click at [417, 329] on icon "Select date" at bounding box center [420, 333] width 7 height 8
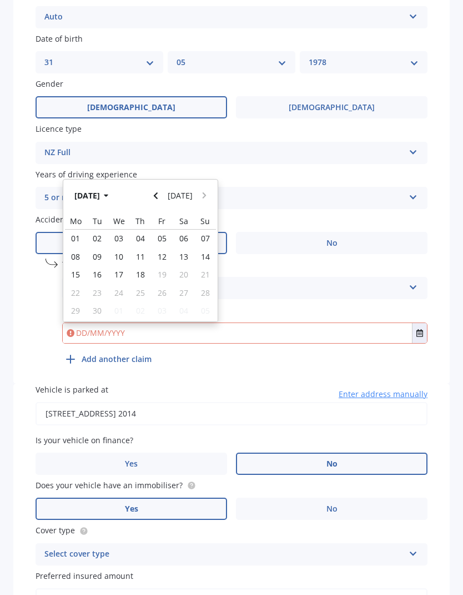
click at [107, 186] on button "[DATE]" at bounding box center [93, 196] width 48 height 20
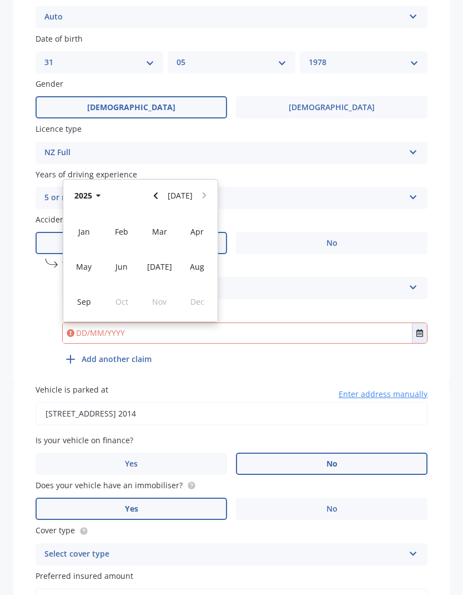
click at [97, 195] on icon "button" at bounding box center [98, 196] width 4 height 3
click at [163, 226] on span "2021" at bounding box center [160, 231] width 18 height 11
click at [200, 296] on span "Dec" at bounding box center [198, 301] width 14 height 11
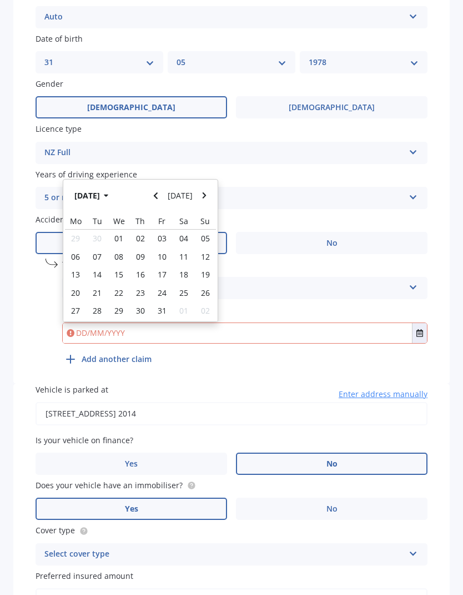
click at [184, 251] on span "11" at bounding box center [183, 256] width 9 height 11
type input "[DATE]"
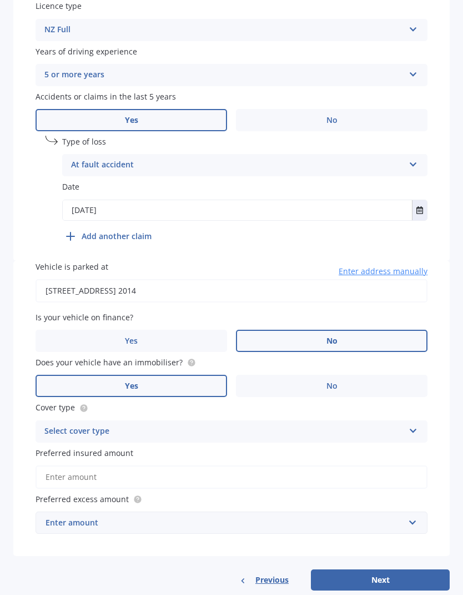
scroll to position [591, 0]
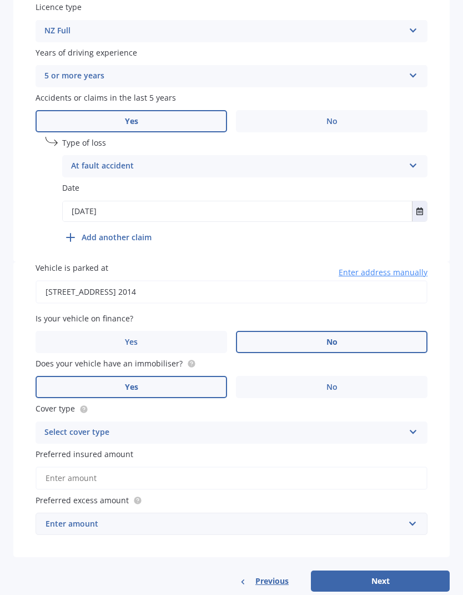
click at [131, 231] on b "Add another claim" at bounding box center [117, 237] width 70 height 12
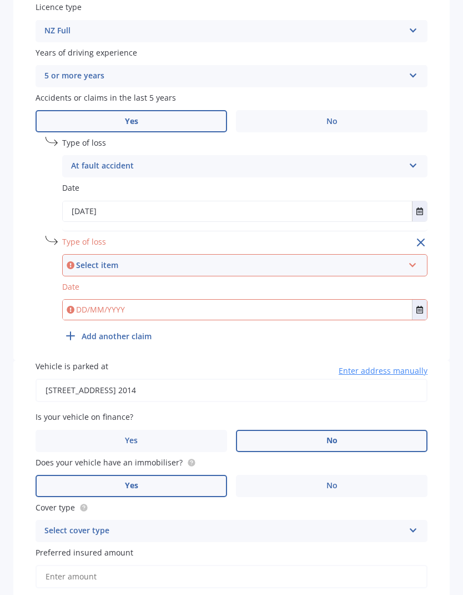
click at [415, 259] on icon at bounding box center [412, 263] width 9 height 8
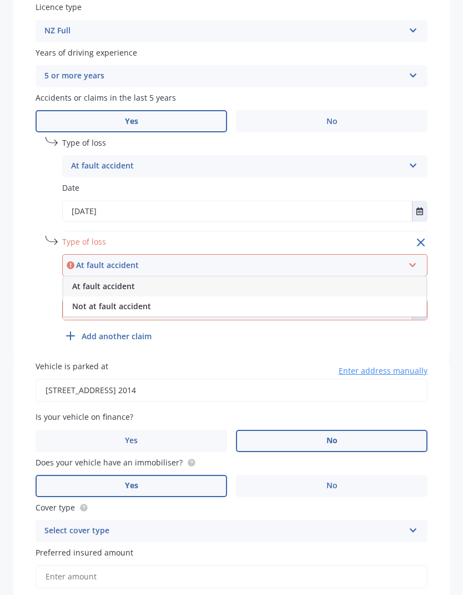
click at [320, 296] on div "Not at fault accident" at bounding box center [244, 306] width 363 height 20
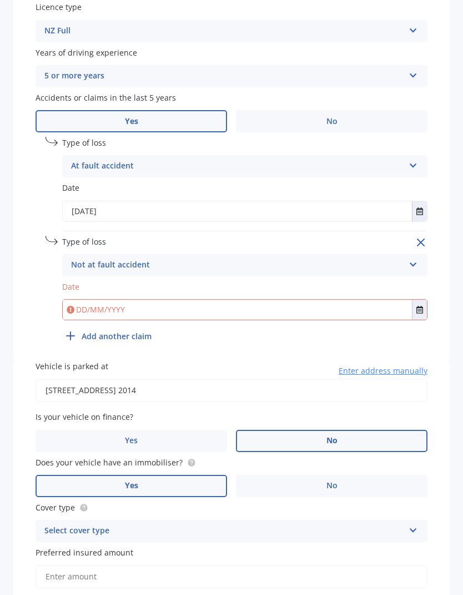
click at [419, 306] on icon "Select date" at bounding box center [420, 310] width 7 height 8
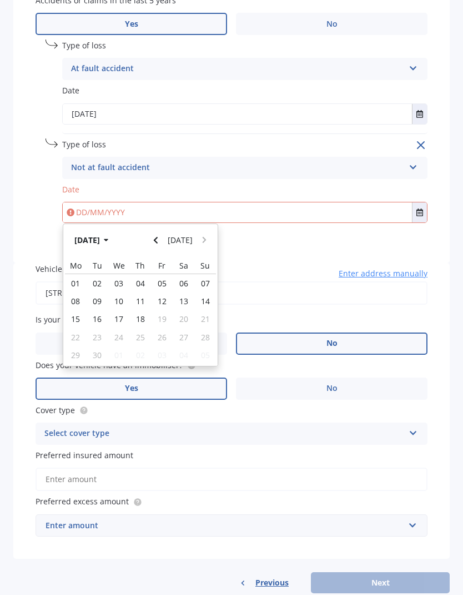
scroll to position [688, 0]
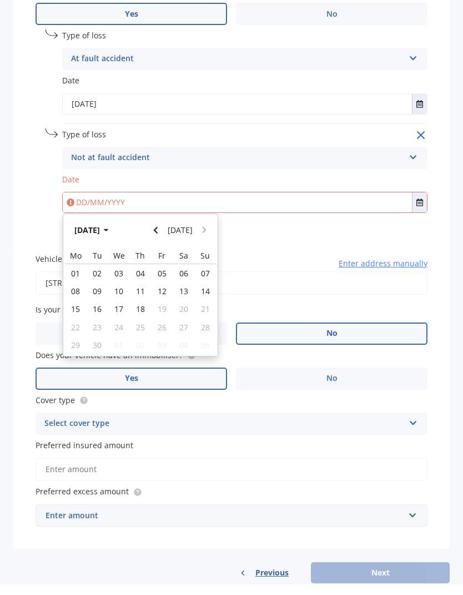
click at [22, 332] on div "Vehicle is parked at [STREET_ADDRESS] 2014 Enter address manually Is your vehic…" at bounding box center [231, 411] width 437 height 296
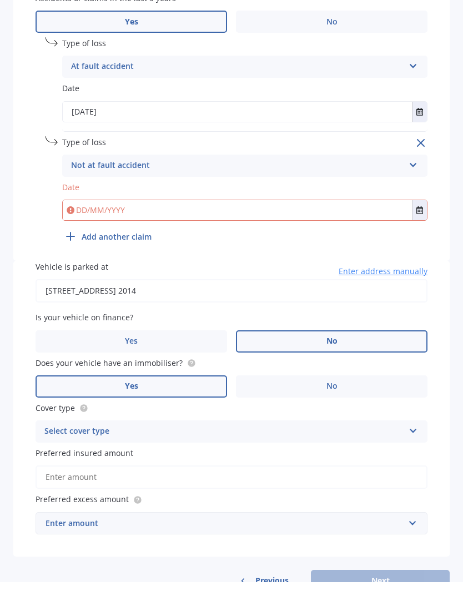
scroll to position [682, 0]
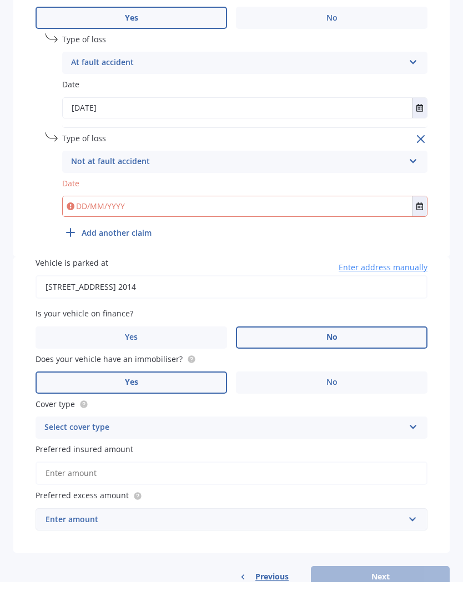
click at [416, 209] on button "Select date" at bounding box center [419, 219] width 15 height 20
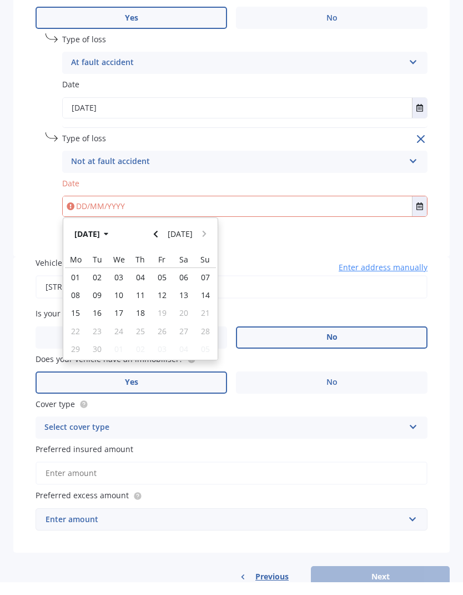
click at [107, 237] on button "[DATE]" at bounding box center [93, 247] width 48 height 20
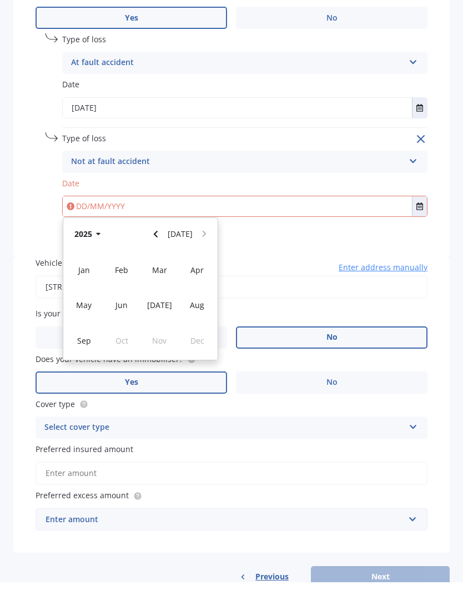
click at [99, 243] on icon "button" at bounding box center [98, 247] width 5 height 8
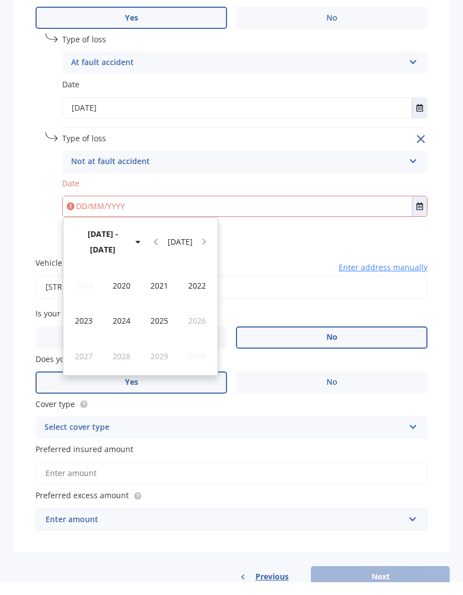
click at [116, 237] on button "[DATE] - [DATE]" at bounding box center [108, 255] width 79 height 36
click at [116, 231] on div "[DATE] - [DATE] [DATE]" at bounding box center [140, 255] width 154 height 48
click at [203, 288] on span "[DATE] - [DATE]" at bounding box center [197, 298] width 30 height 21
click at [127, 328] on span "2024" at bounding box center [122, 333] width 18 height 11
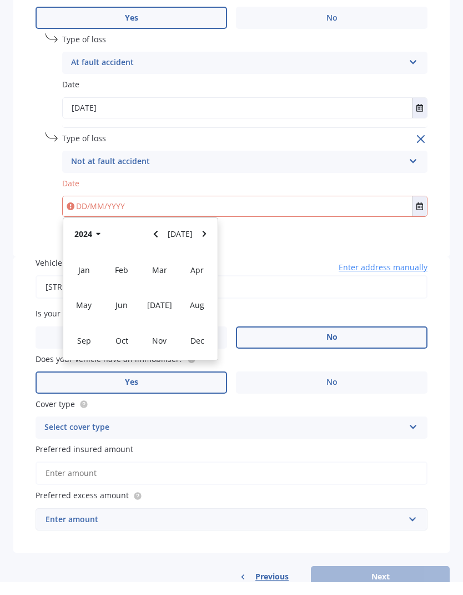
click at [198, 348] on span "Dec" at bounding box center [198, 353] width 14 height 11
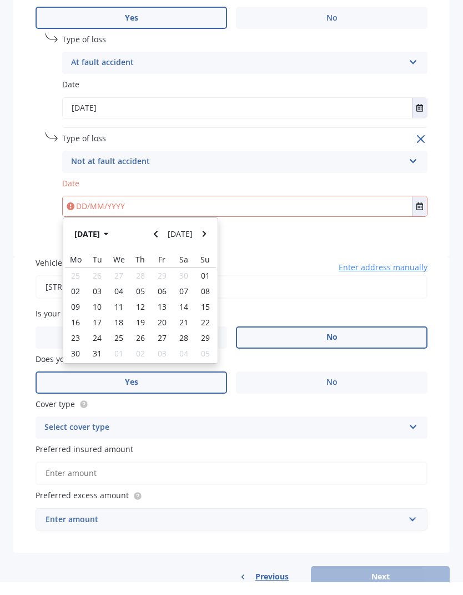
click at [104, 312] on div "10" at bounding box center [98, 320] width 22 height 16
type input "[DATE]"
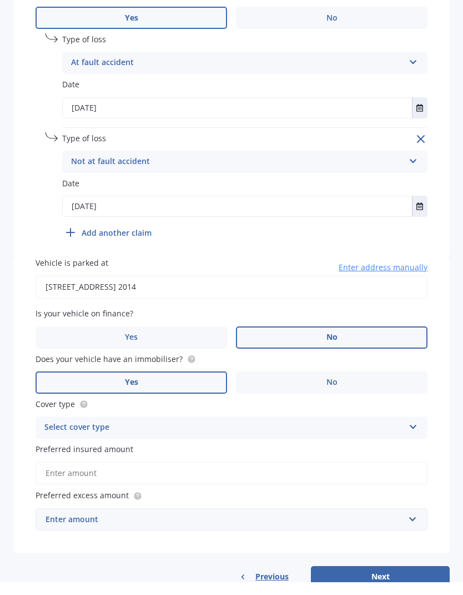
click at [138, 240] on b "Add another claim" at bounding box center [117, 246] width 70 height 12
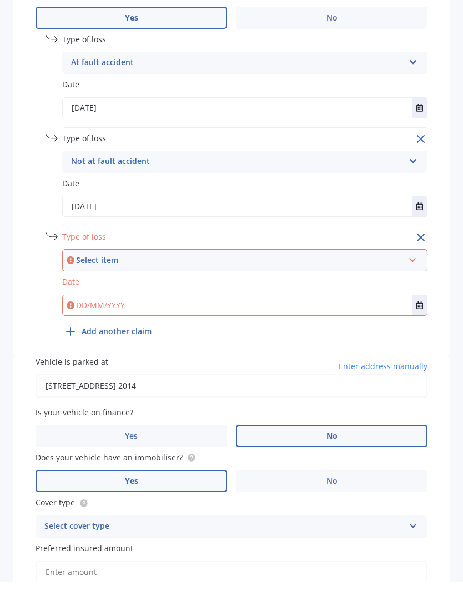
click at [412, 267] on icon at bounding box center [412, 271] width 9 height 8
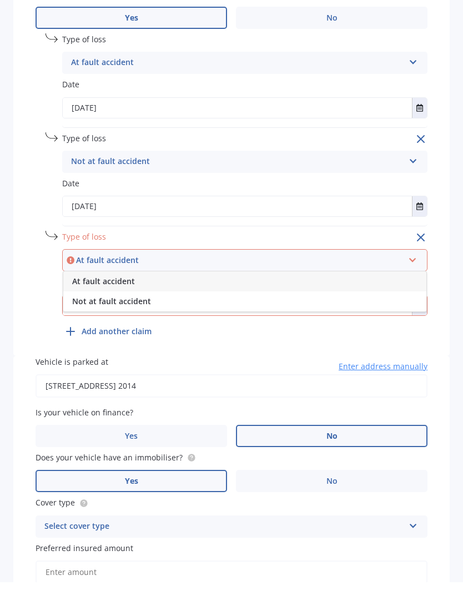
click at [325, 304] on div "Not at fault accident" at bounding box center [244, 314] width 363 height 20
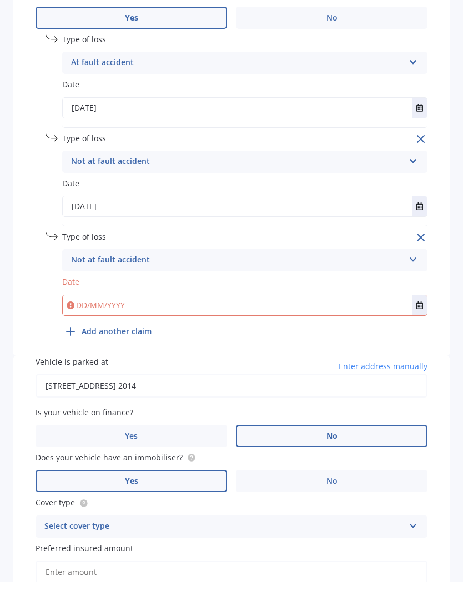
click at [418, 314] on icon "Select date" at bounding box center [420, 318] width 7 height 8
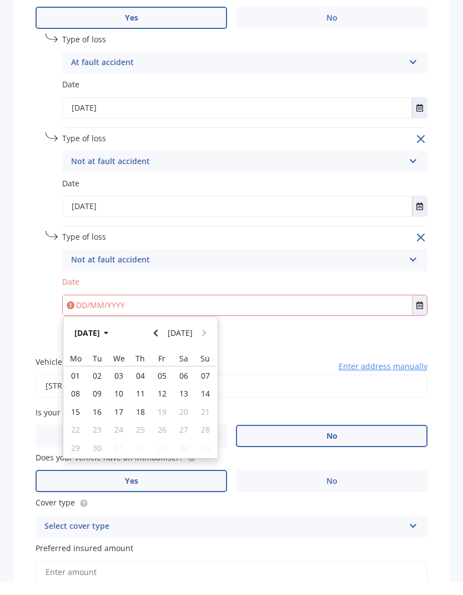
click at [108, 336] on button "[DATE]" at bounding box center [93, 346] width 48 height 20
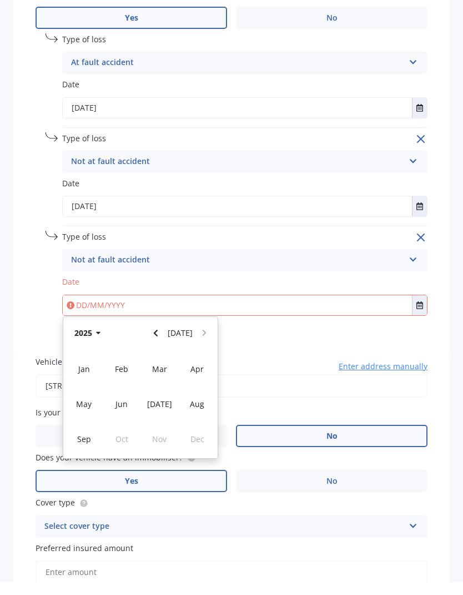
click at [93, 336] on button "2025" at bounding box center [89, 346] width 40 height 20
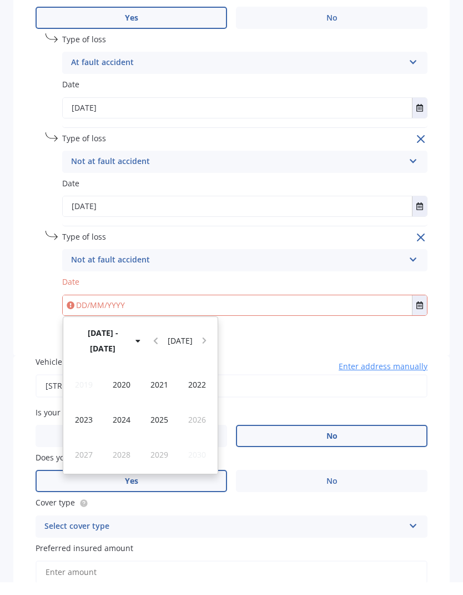
click at [133, 415] on div "2024" at bounding box center [122, 432] width 38 height 35
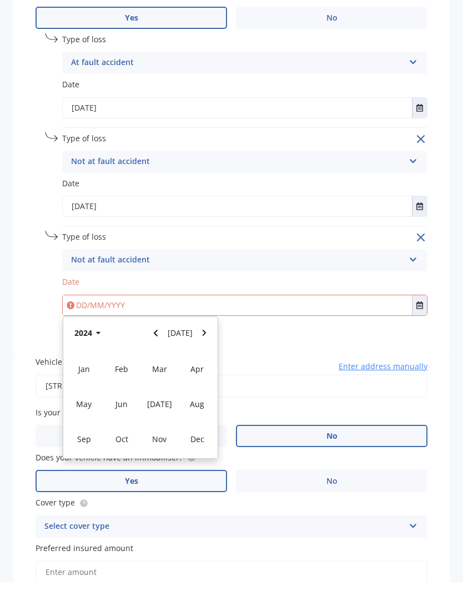
click at [89, 363] on div "Jan" at bounding box center [84, 380] width 38 height 35
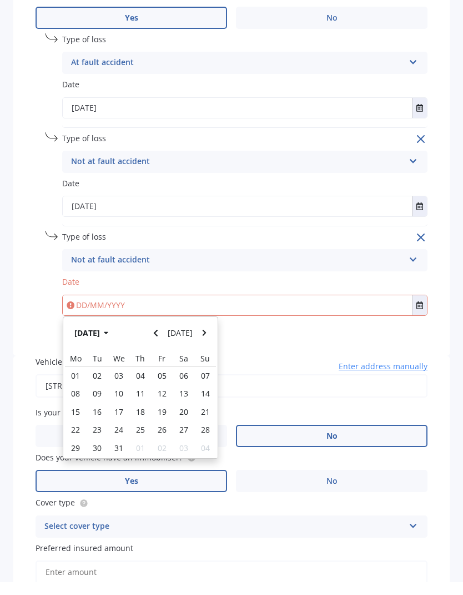
click at [170, 397] on div "12" at bounding box center [162, 406] width 22 height 18
type input "[DATE]"
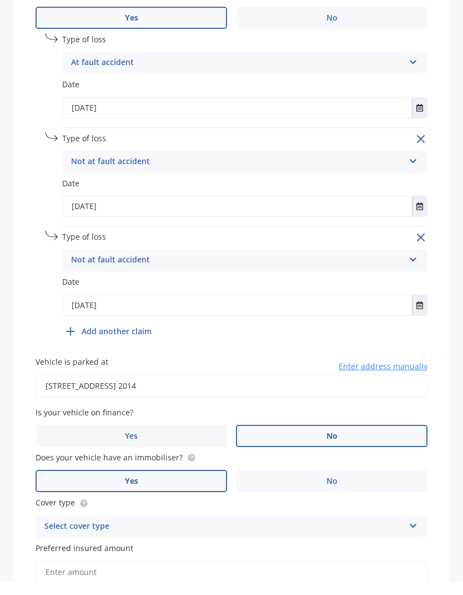
click at [138, 338] on b "Add another claim" at bounding box center [117, 344] width 70 height 12
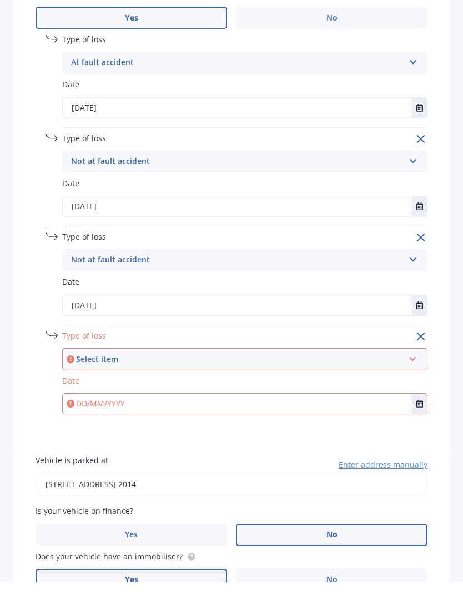
click at [411, 366] on icon at bounding box center [412, 370] width 9 height 8
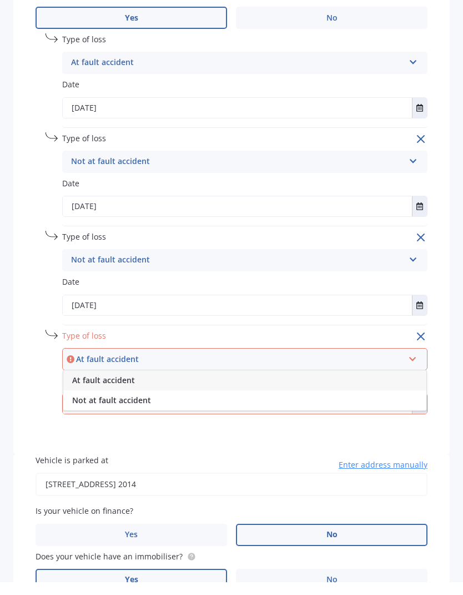
click at [275, 403] on div "Not at fault accident" at bounding box center [244, 413] width 363 height 20
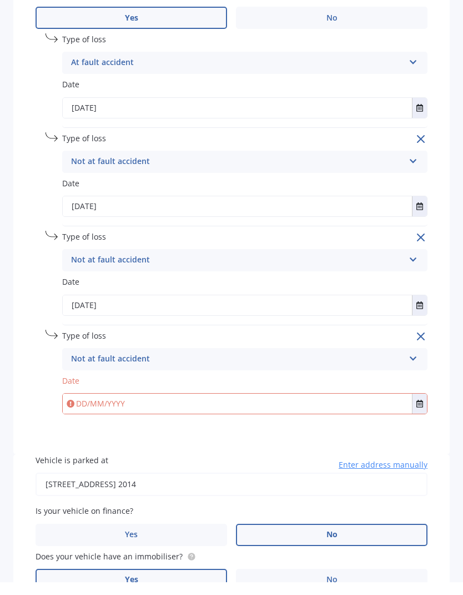
click at [418, 412] on icon "Select date" at bounding box center [420, 416] width 7 height 8
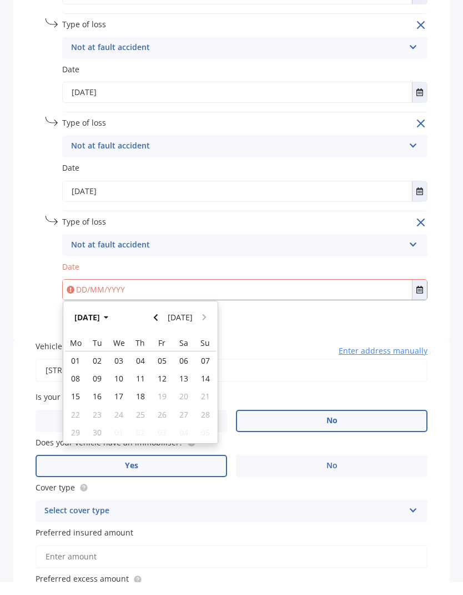
scroll to position [799, 0]
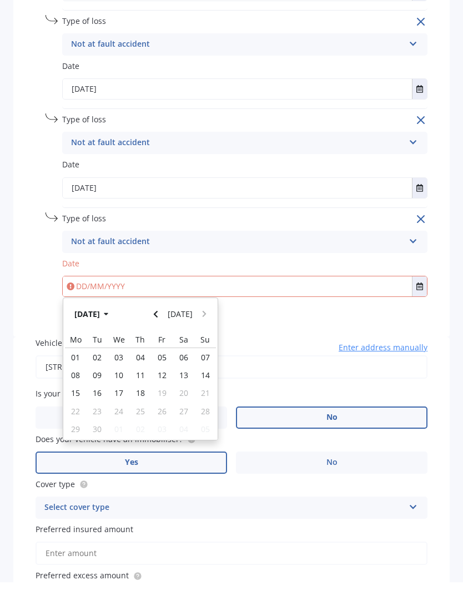
click at [97, 317] on button "[DATE]" at bounding box center [93, 327] width 48 height 20
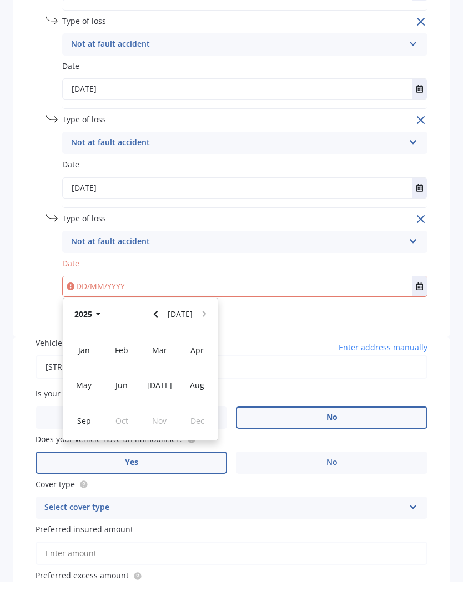
click at [93, 317] on button "2025" at bounding box center [89, 327] width 40 height 20
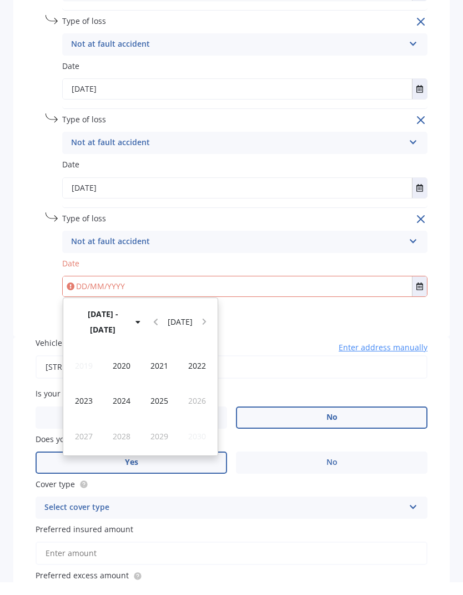
click at [124, 408] on span "2024" at bounding box center [122, 413] width 18 height 11
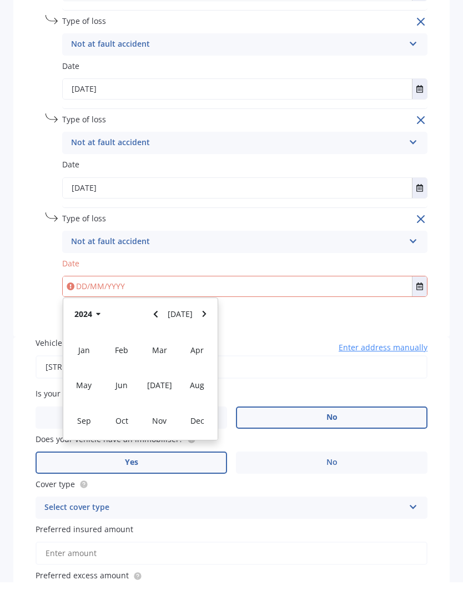
click at [129, 345] on div "Feb" at bounding box center [122, 362] width 38 height 35
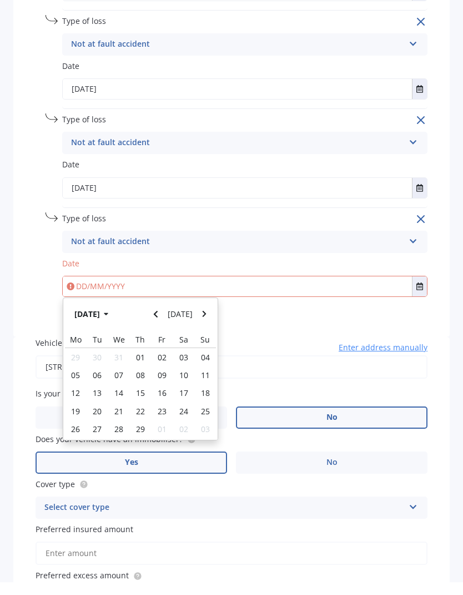
click at [164, 418] on span "23" at bounding box center [162, 423] width 9 height 11
type input "[DATE]"
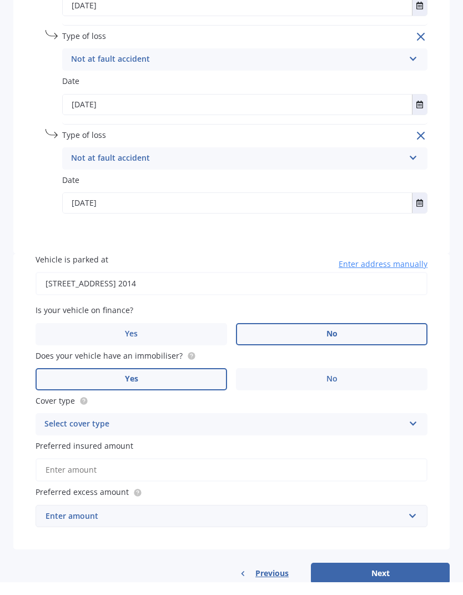
scroll to position [882, 0]
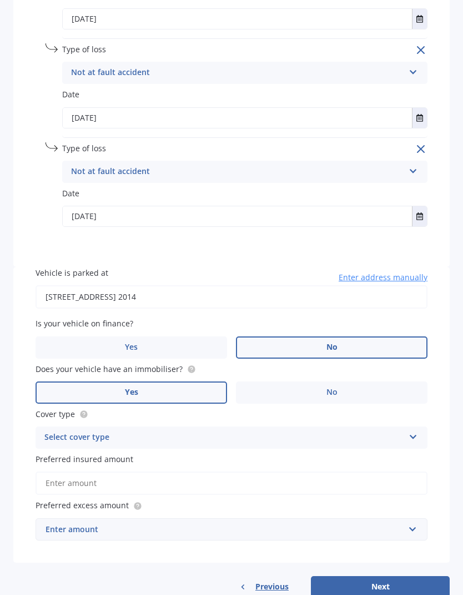
click at [407, 426] on div "Select cover type Comprehensive Third Party, Fire & Theft Third Party" at bounding box center [232, 437] width 392 height 22
click at [358, 449] on div "Comprehensive" at bounding box center [231, 459] width 391 height 20
click at [382, 471] on input "Preferred insured amount" at bounding box center [232, 482] width 392 height 23
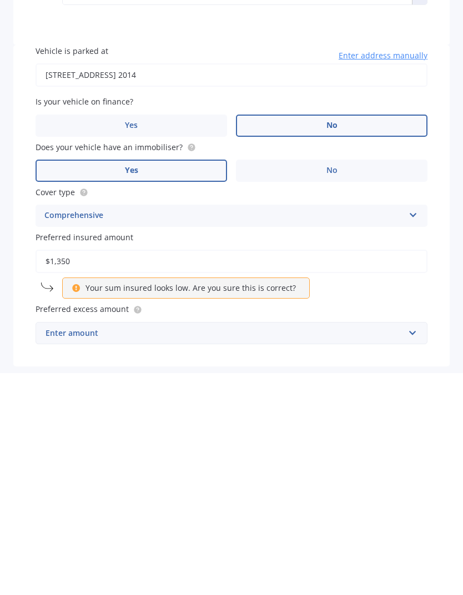
type input "$13,500"
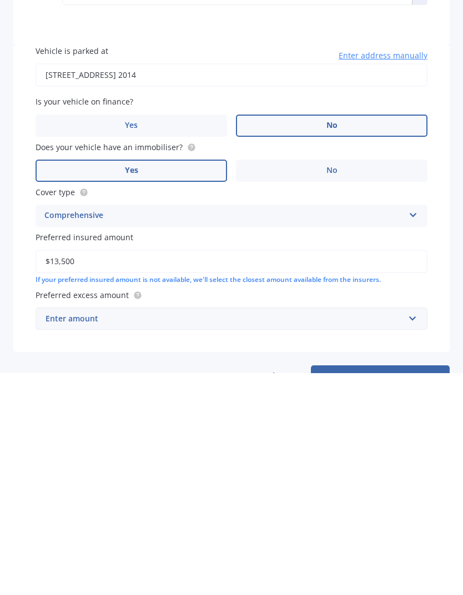
click at [414, 530] on input "text" at bounding box center [228, 540] width 382 height 21
click at [211, 572] on div "$1,000" at bounding box center [231, 582] width 391 height 21
click at [403, 587] on button "Next" at bounding box center [380, 597] width 139 height 21
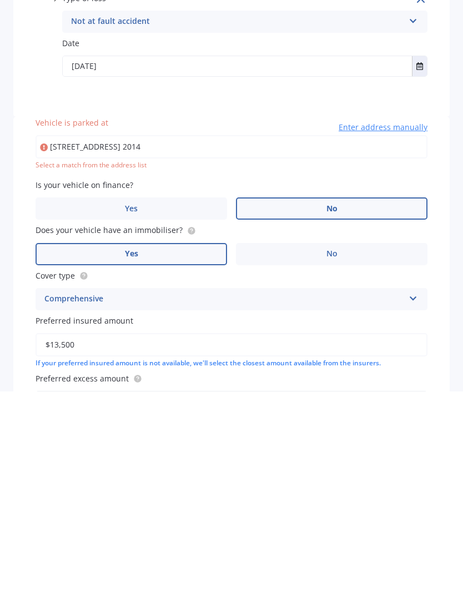
scroll to position [827, 0]
click at [315, 340] on input "[STREET_ADDRESS] 2014" at bounding box center [232, 351] width 392 height 23
type input "[STREET_ADDRESS] 2014"
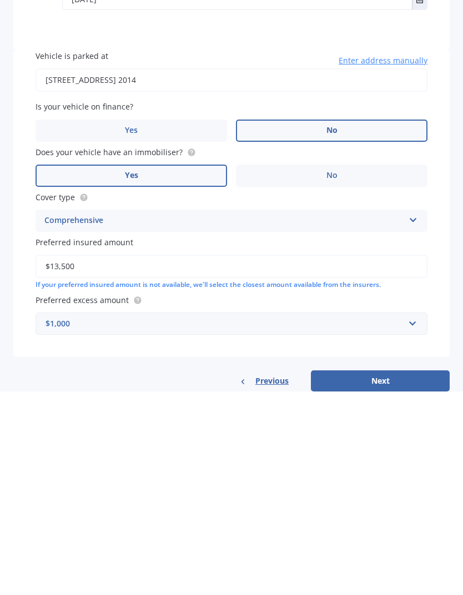
scroll to position [893, 0]
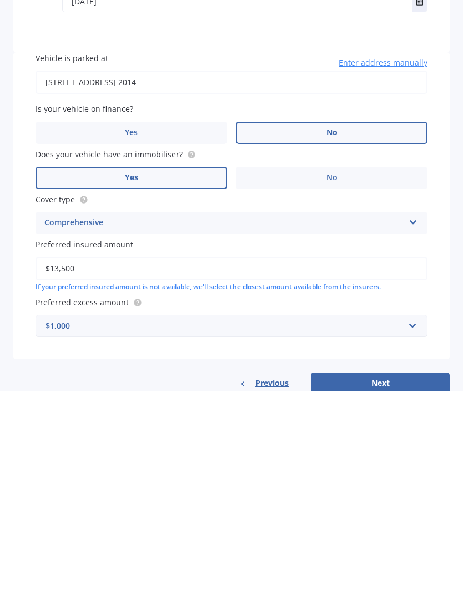
click at [389, 576] on button "Next" at bounding box center [380, 586] width 139 height 21
select select "31"
select select "05"
select select "1978"
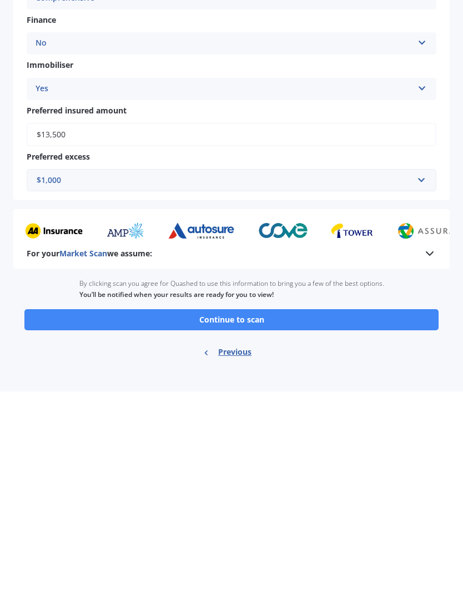
scroll to position [492, 0]
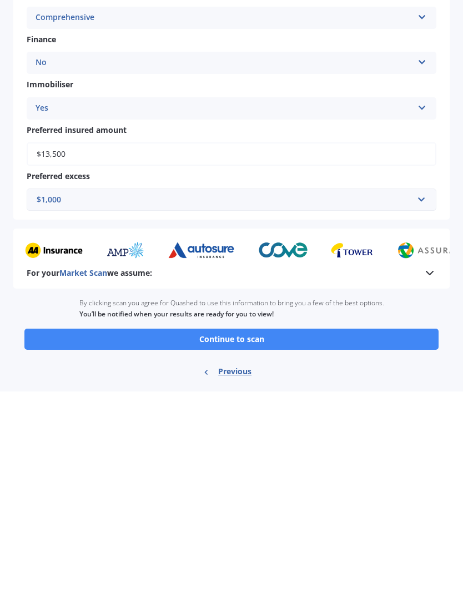
click at [345, 532] on button "Continue to scan" at bounding box center [231, 542] width 415 height 21
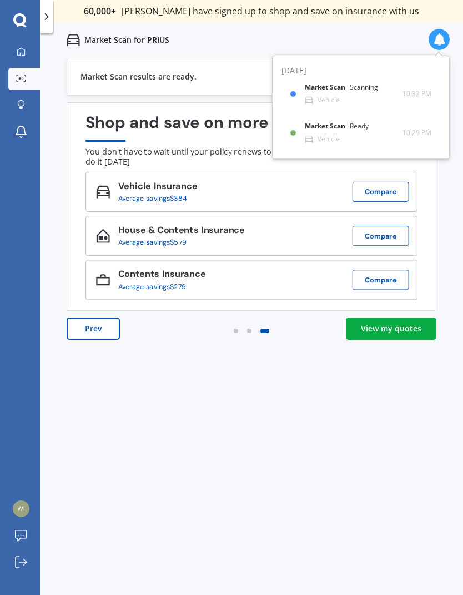
scroll to position [21, 0]
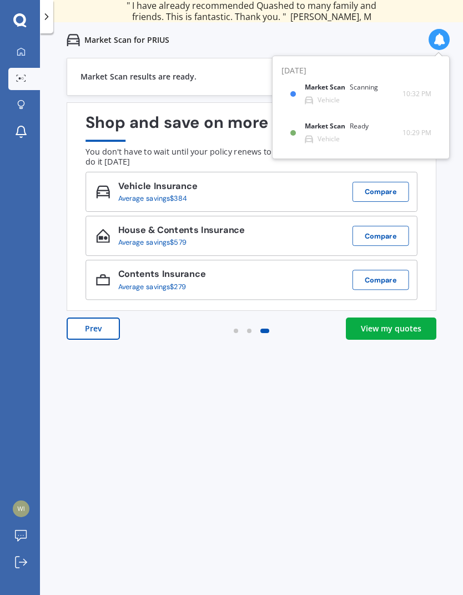
click at [403, 323] on div "View my quotes" at bounding box center [391, 328] width 61 height 11
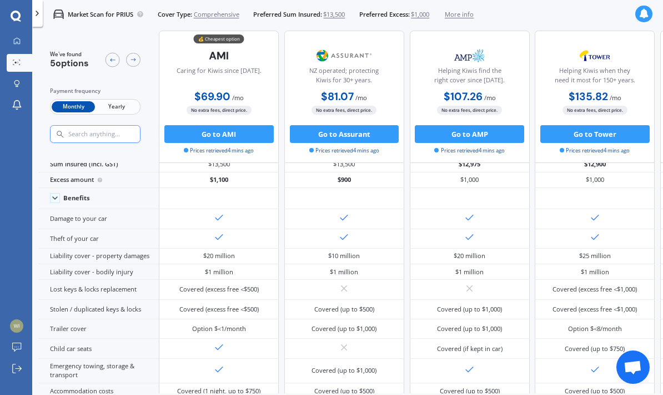
scroll to position [18, 0]
click at [124, 101] on span "Yearly" at bounding box center [116, 107] width 43 height 12
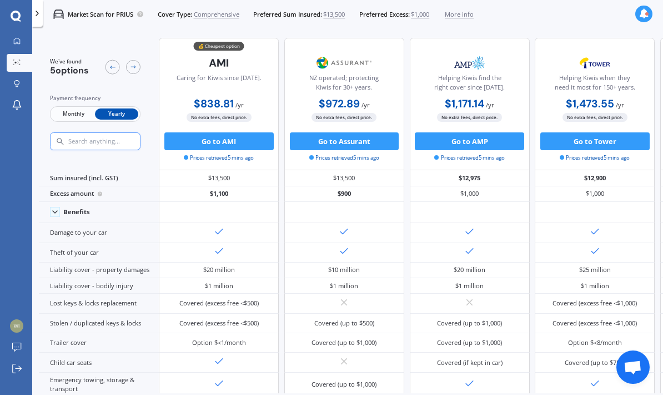
scroll to position [0, 0]
click at [430, 12] on span "$1,000" at bounding box center [420, 14] width 18 height 9
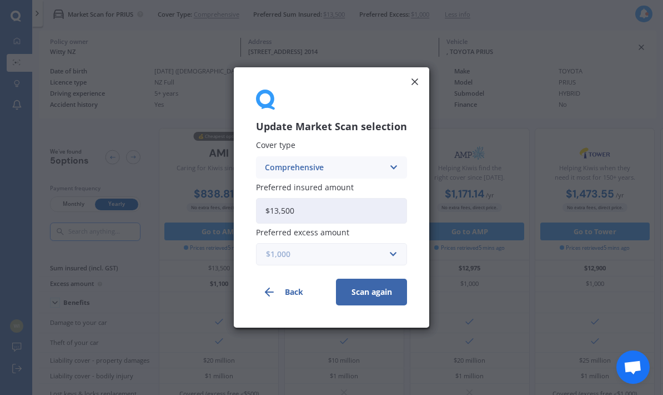
click at [353, 247] on input "text" at bounding box center [327, 253] width 141 height 21
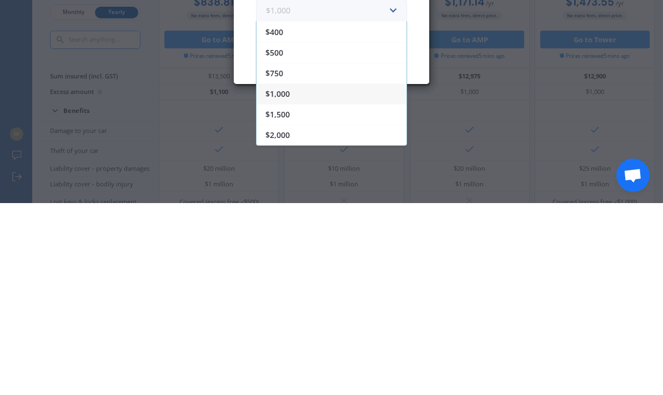
scroll to position [20, 0]
click at [298, 296] on div "$1,500" at bounding box center [332, 306] width 150 height 21
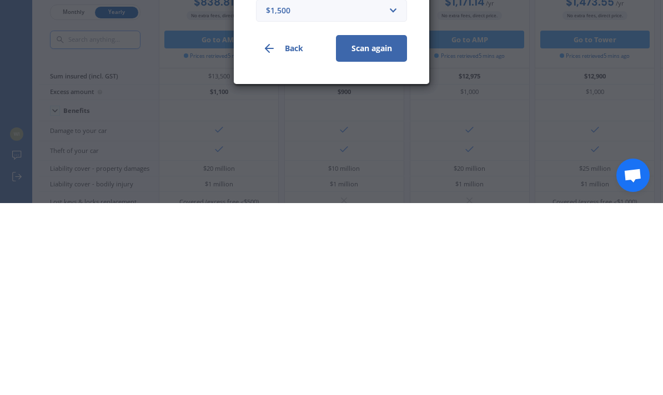
click at [385, 227] on button "Scan again" at bounding box center [371, 240] width 71 height 27
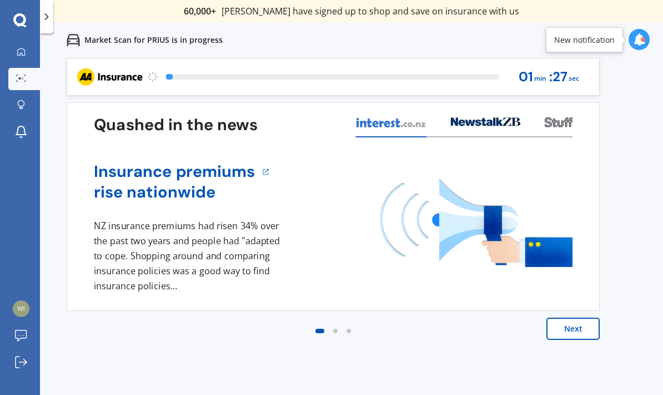
click at [463, 89] on div "Previous 60,000+ Kiwis have signed up to shop and save on insurance with us " H…" at bounding box center [351, 255] width 623 height 395
click at [463, 323] on button "Next" at bounding box center [573, 328] width 53 height 22
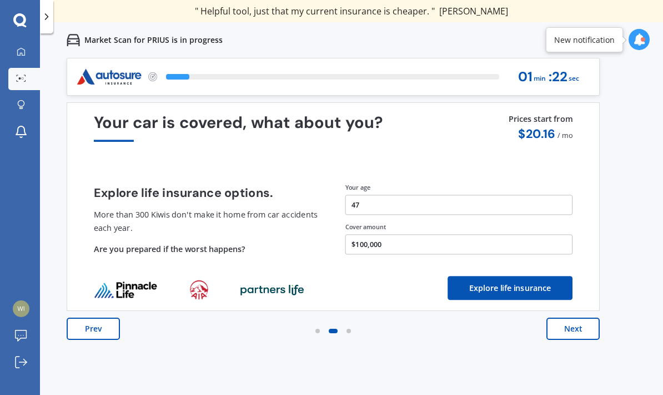
click at [463, 325] on button "Next" at bounding box center [573, 328] width 53 height 22
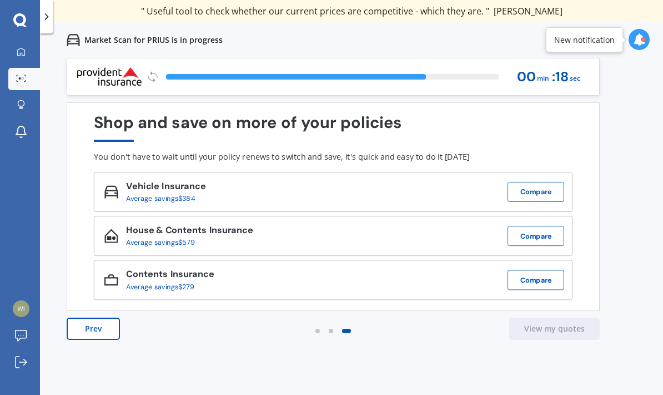
scroll to position [30, 0]
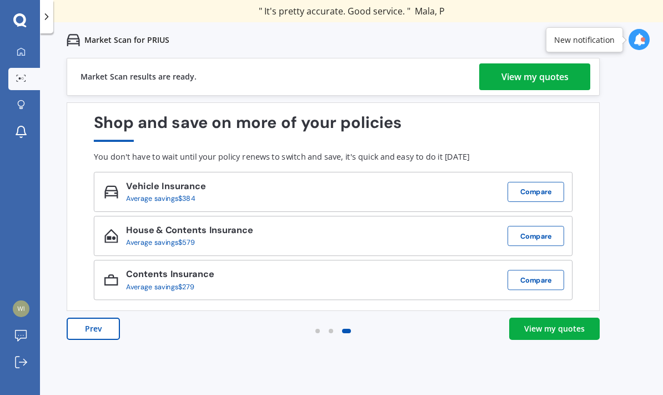
click at [463, 323] on div "View my quotes" at bounding box center [555, 328] width 61 height 11
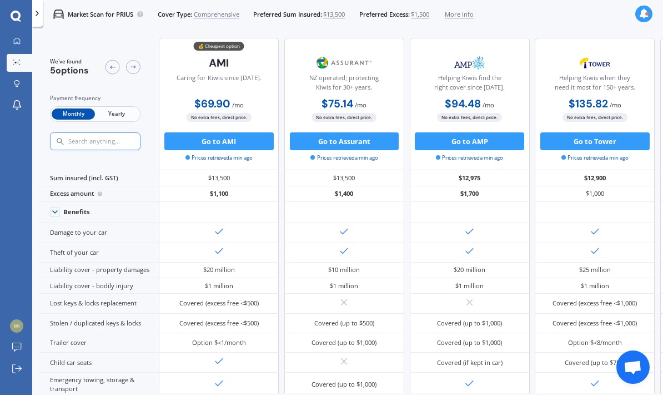
click at [122, 108] on span "Yearly" at bounding box center [116, 114] width 43 height 12
click at [22, 33] on link "My Dashboard" at bounding box center [20, 42] width 26 height 18
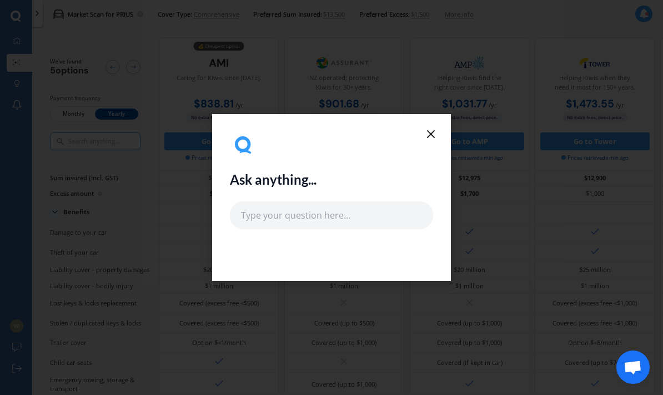
click at [440, 129] on div "Ask anything..." at bounding box center [331, 197] width 239 height 167
click at [435, 132] on icon at bounding box center [431, 133] width 13 height 13
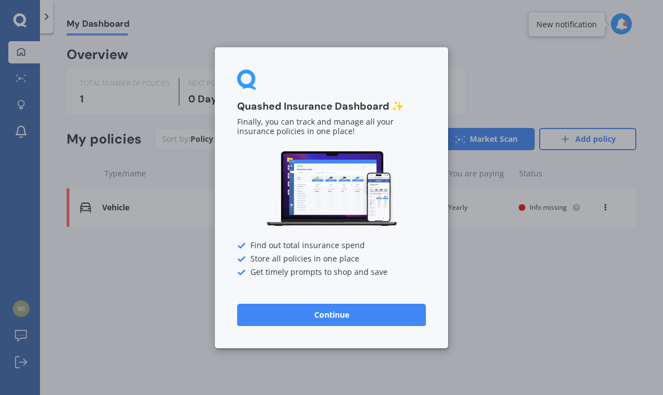
click at [374, 318] on button "Continue" at bounding box center [331, 314] width 189 height 22
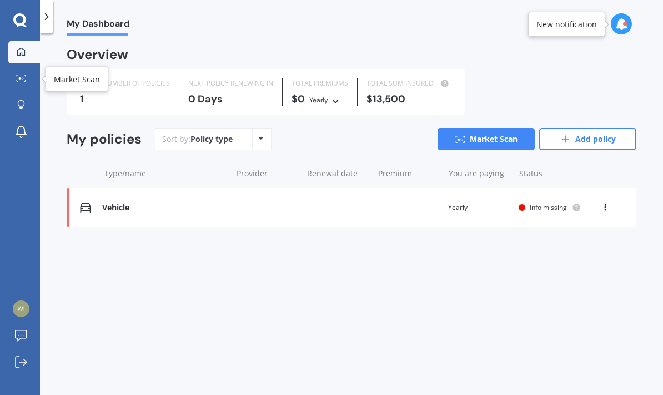
click at [25, 77] on icon at bounding box center [21, 77] width 10 height 7
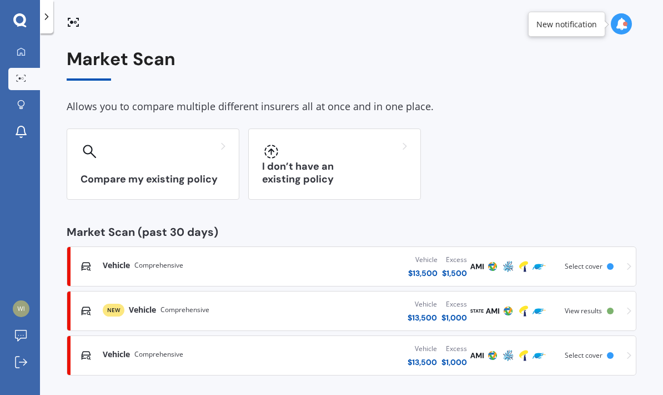
click at [20, 49] on icon at bounding box center [21, 51] width 9 height 9
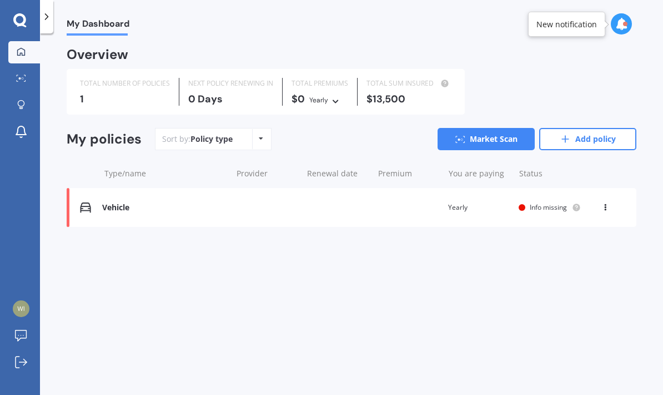
click at [463, 138] on link "Market Scan" at bounding box center [486, 139] width 97 height 22
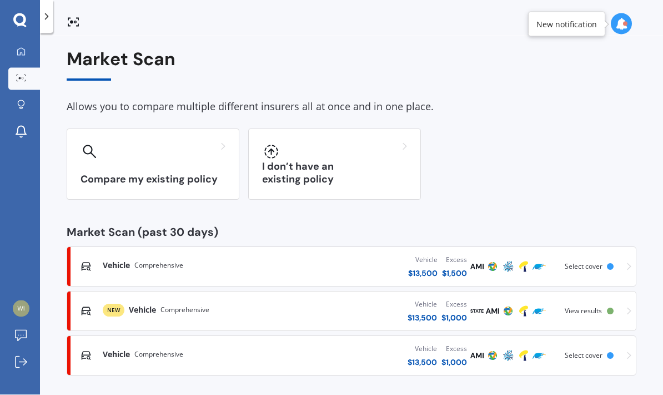
scroll to position [44, 0]
click at [386, 160] on h3 "I don’t have an existing policy" at bounding box center [334, 173] width 145 height 26
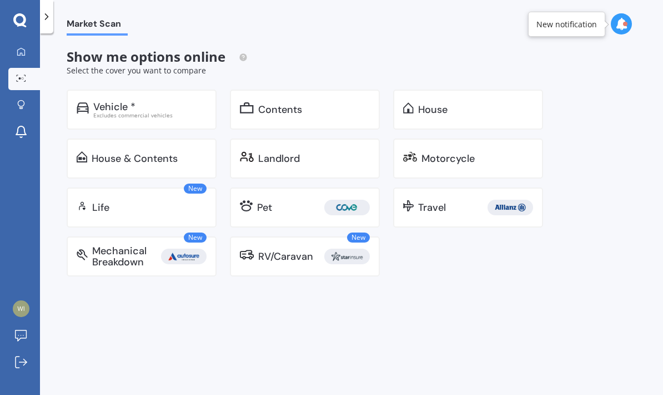
click at [148, 245] on div "Mechanical Breakdown" at bounding box center [126, 256] width 69 height 22
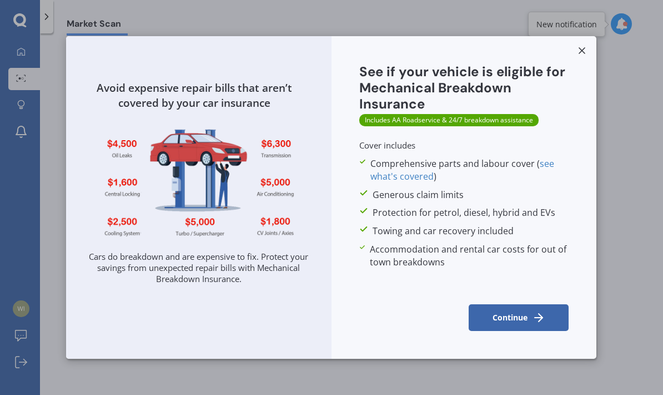
click at [0, 0] on link "see what's covered" at bounding box center [0, 0] width 0 height 0
click at [463, 314] on button "Continue" at bounding box center [520, 317] width 100 height 27
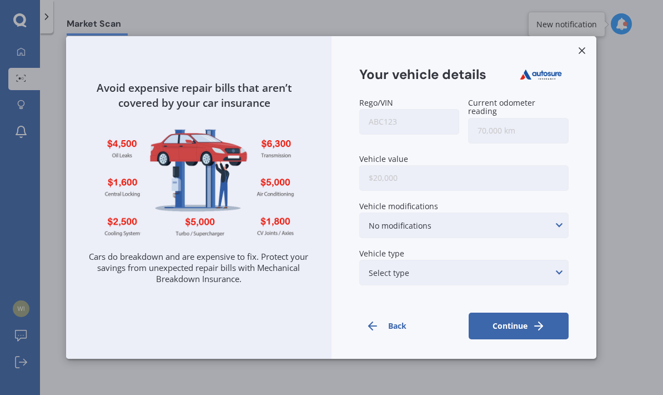
click at [422, 124] on input "Rego/VIN" at bounding box center [410, 122] width 101 height 26
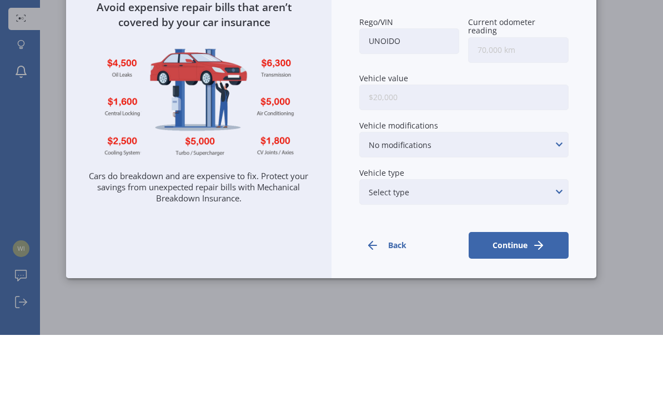
type input "Unoido"
click at [463, 97] on input "Current odometer reading" at bounding box center [519, 110] width 101 height 26
click at [463, 144] on input "Vehicle value" at bounding box center [465, 157] width 210 height 26
click at [463, 97] on input "139,000" at bounding box center [519, 110] width 101 height 26
type input "140,000"
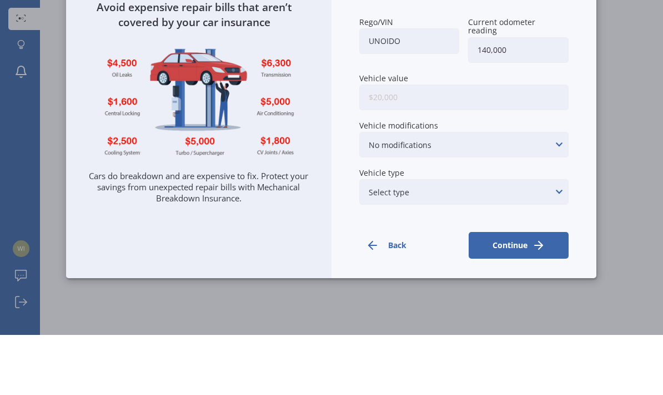
click at [463, 144] on input "Vehicle value" at bounding box center [465, 157] width 210 height 26
type input "$9,000"
click at [463, 62] on div "Avoid expensive repair bills that aren’t covered by your car insurance Cars do …" at bounding box center [331, 197] width 663 height 395
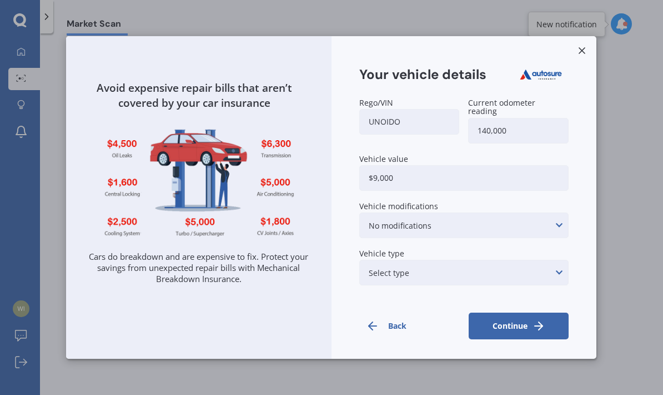
click at [463, 213] on div "No modifications Suspension modifications Air intake/air filter/intake ducting …" at bounding box center [465, 225] width 210 height 26
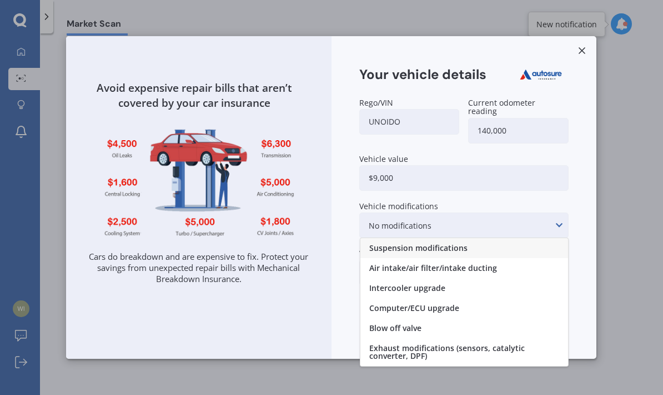
click at [463, 181] on div "Avoid expensive repair bills that aren’t covered by your car insurance Cars do …" at bounding box center [331, 197] width 663 height 395
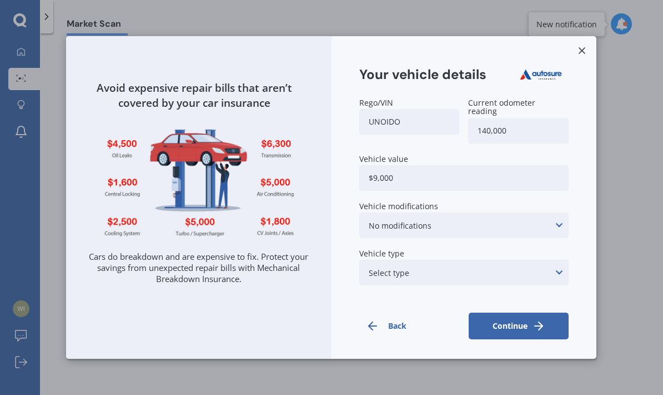
click at [463, 260] on div "Select type None of the below Electric Hybrid Turbo/Supercharged or Rotary" at bounding box center [465, 273] width 210 height 26
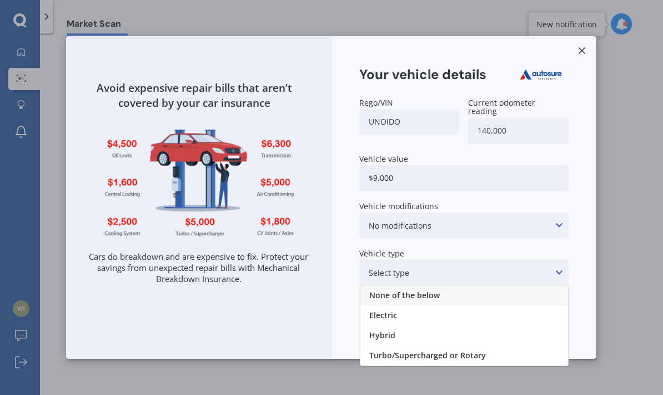
click at [400, 325] on div "Hybrid" at bounding box center [465, 335] width 208 height 20
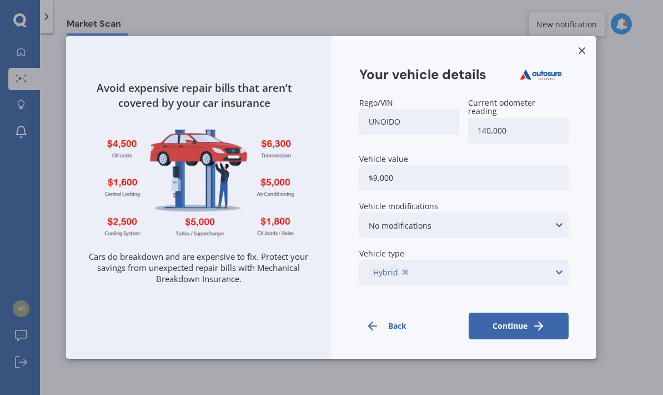
click at [463, 313] on button "Continue" at bounding box center [520, 325] width 100 height 27
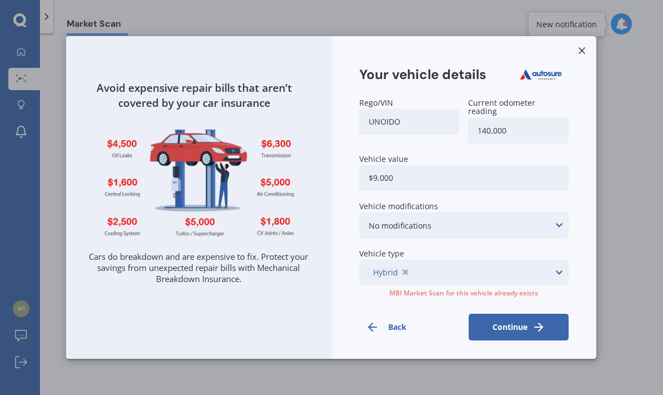
click at [463, 316] on button "Continue" at bounding box center [520, 326] width 100 height 27
click at [463, 320] on icon "submit" at bounding box center [538, 326] width 13 height 13
click at [463, 47] on icon at bounding box center [582, 50] width 11 height 11
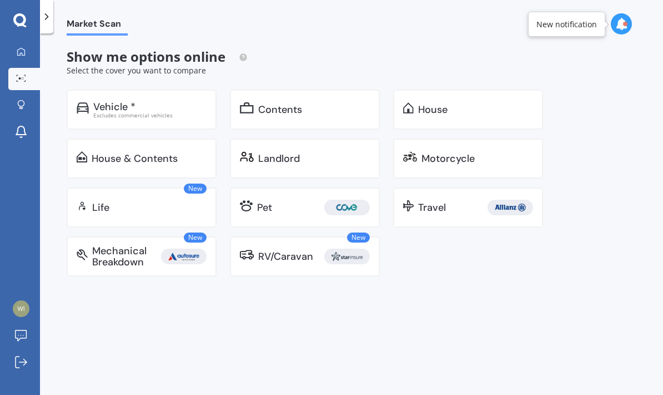
click at [165, 248] on img at bounding box center [183, 256] width 41 height 16
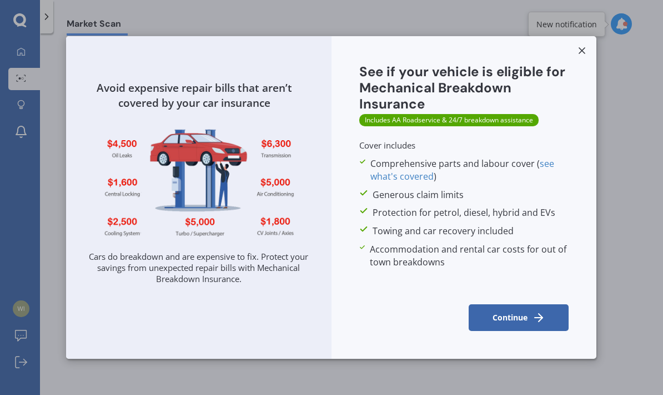
click at [463, 310] on button "Continue" at bounding box center [520, 317] width 100 height 27
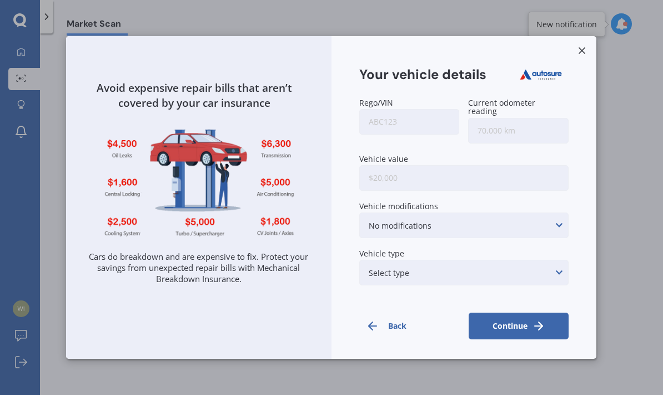
click at [431, 115] on input "Rego/VIN" at bounding box center [410, 122] width 101 height 26
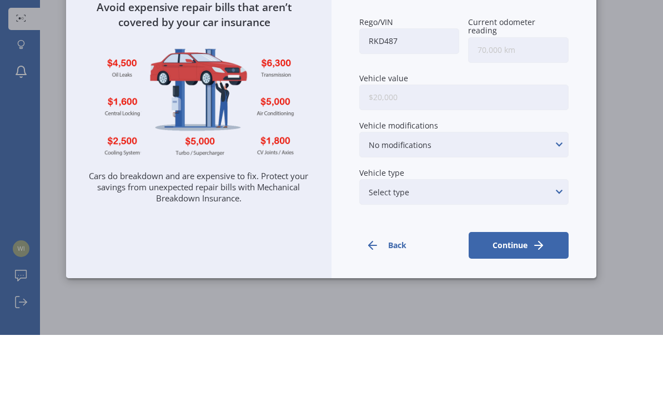
type input "Rkd487"
click at [463, 97] on input "Current odometer reading" at bounding box center [519, 110] width 101 height 26
type input "37,000"
click at [463, 144] on input "Vehicle value" at bounding box center [465, 157] width 210 height 26
type input "$13,500"
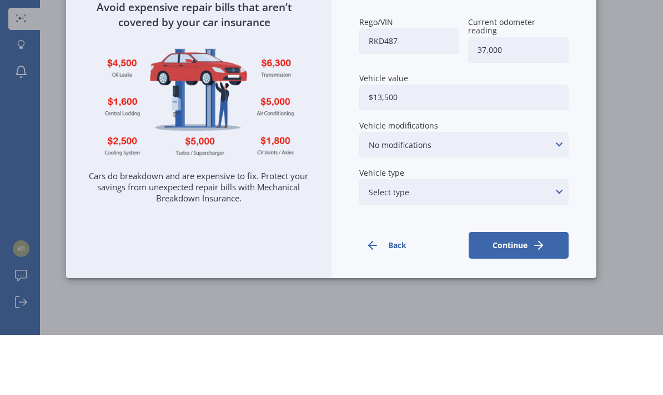
click at [463, 67] on div "Avoid expensive repair bills that aren’t covered by your car insurance Cars do …" at bounding box center [331, 197] width 663 height 395
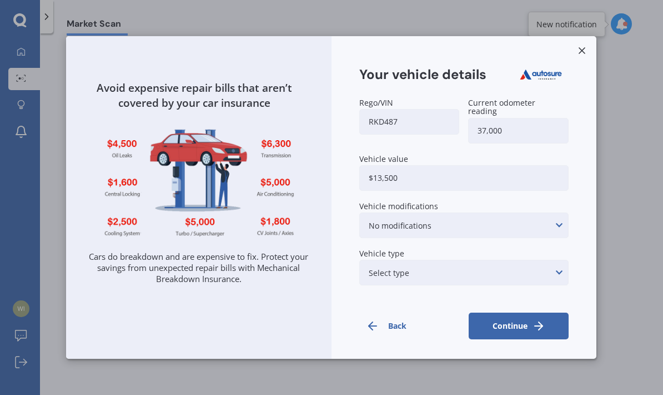
click at [463, 263] on div "Select type None of the below Electric Hybrid Turbo/Supercharged or Rotary" at bounding box center [465, 273] width 210 height 26
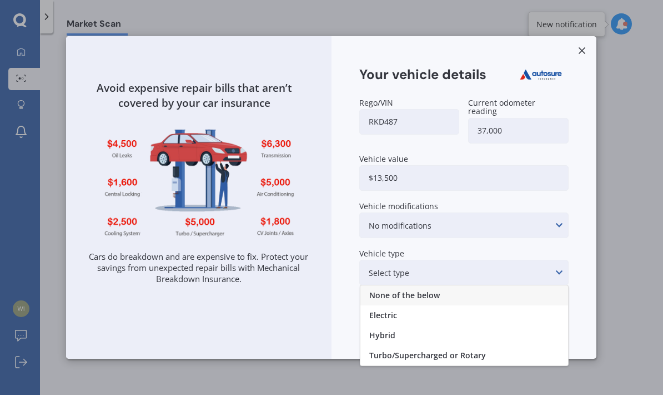
click at [431, 307] on div "Electric" at bounding box center [465, 315] width 208 height 20
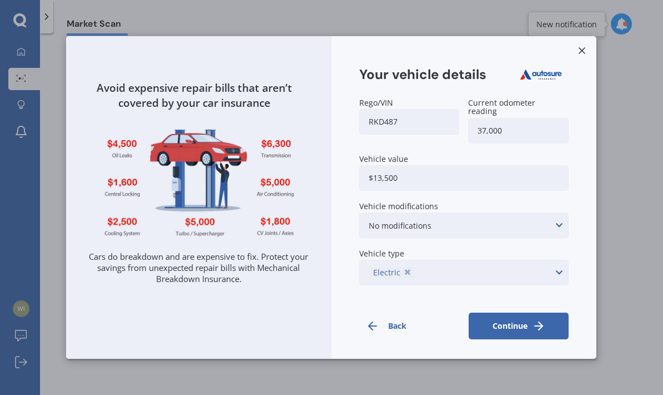
click at [463, 219] on div "Avoid expensive repair bills that aren’t covered by your car insurance Cars do …" at bounding box center [331, 197] width 663 height 395
click at [463, 323] on icon "submit" at bounding box center [538, 325] width 13 height 13
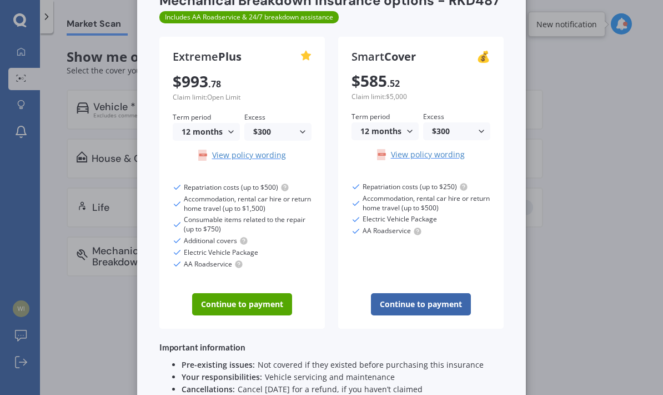
scroll to position [64, 0]
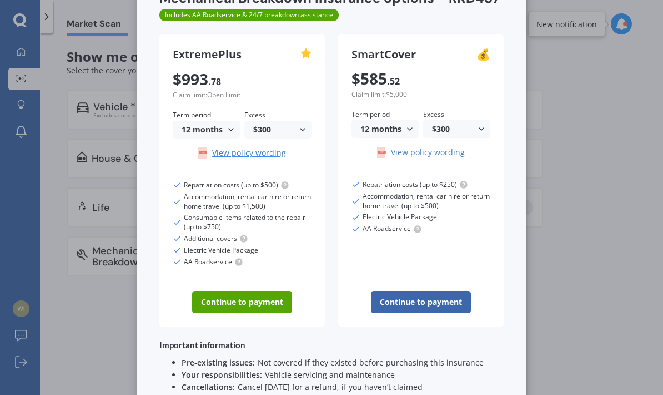
click at [463, 180] on div "Repatriation costs (up to $250)" at bounding box center [421, 184] width 139 height 9
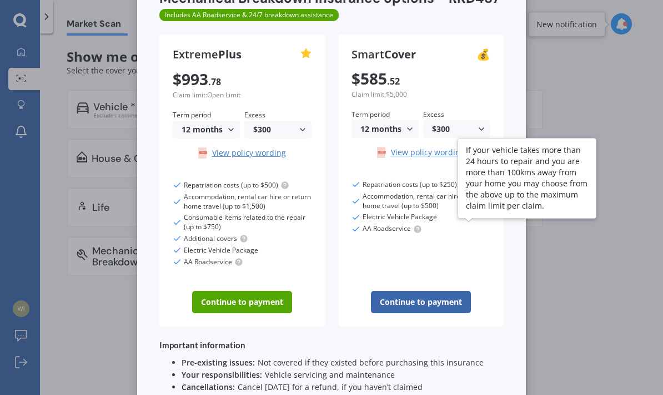
click at [463, 179] on div "If your vehicle takes more than 24 hours to repair and you are more than 100kms…" at bounding box center [527, 181] width 139 height 86
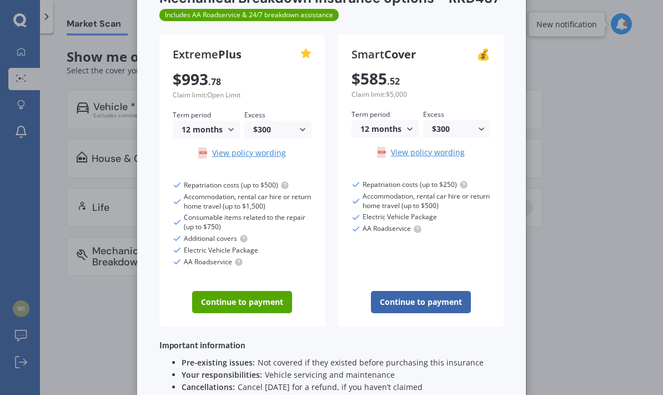
click at [463, 178] on div "Smart Cover 💰 $ 585 . 52 Claim limit: $5,000 Term period 12 months 12 months 24…" at bounding box center [421, 180] width 166 height 292
click at [463, 179] on div "Smart Cover 💰 $ 585 . 52 Claim limit: $5,000 Term period 12 months 12 months 24…" at bounding box center [421, 180] width 166 height 292
click at [463, 176] on div "Smart Cover 💰 $ 585 . 52 Claim limit: $5,000 Term period 12 months 12 months 24…" at bounding box center [421, 180] width 166 height 292
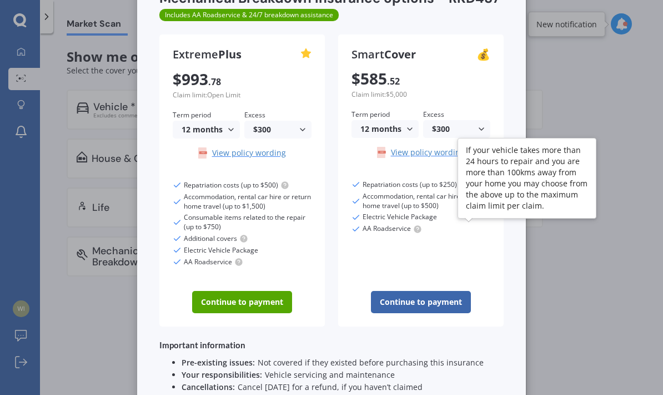
click at [463, 181] on icon at bounding box center [464, 184] width 9 height 9
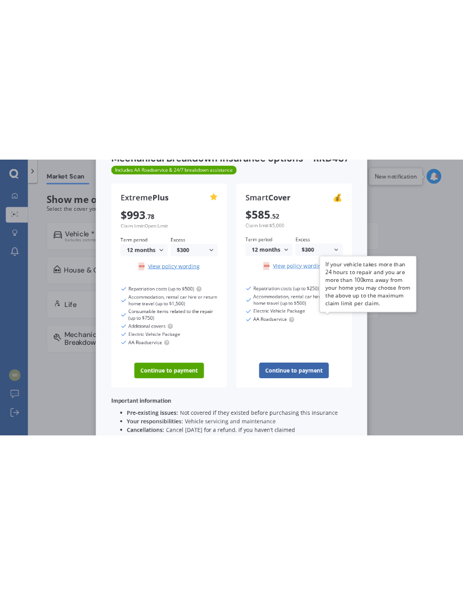
scroll to position [0, 0]
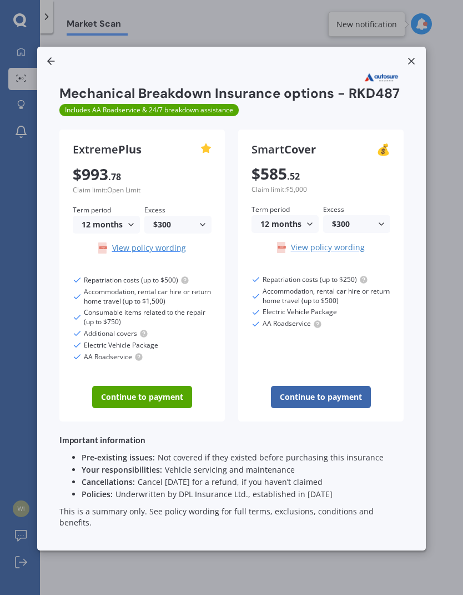
click at [388, 331] on div "Repatriation costs (up to $250) Accommodation, rental car hire or return home t…" at bounding box center [321, 303] width 139 height 56
click at [370, 228] on div "$300" at bounding box center [354, 224] width 45 height 8
click at [358, 277] on div "$100" at bounding box center [357, 267] width 66 height 20
click at [182, 228] on div "$300" at bounding box center [175, 225] width 45 height 8
click at [226, 300] on div "Extreme Plus $ 993 . 78 Claim limit: Open Limit Term period 12 months 12 months…" at bounding box center [231, 275] width 345 height 292
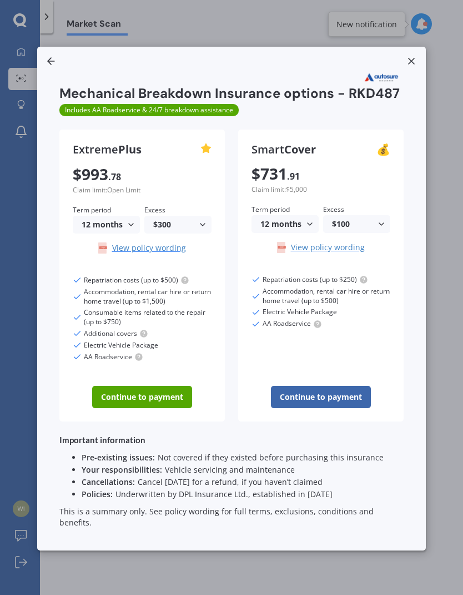
click at [368, 233] on div "$100 $300 $100" at bounding box center [356, 224] width 67 height 18
click at [361, 257] on div "$300" at bounding box center [357, 247] width 66 height 20
click at [288, 228] on div "12 months" at bounding box center [283, 224] width 45 height 8
click at [294, 272] on span "24 months" at bounding box center [280, 267] width 39 height 11
click at [123, 233] on div "24 months 12 months 24 months" at bounding box center [106, 225] width 67 height 18
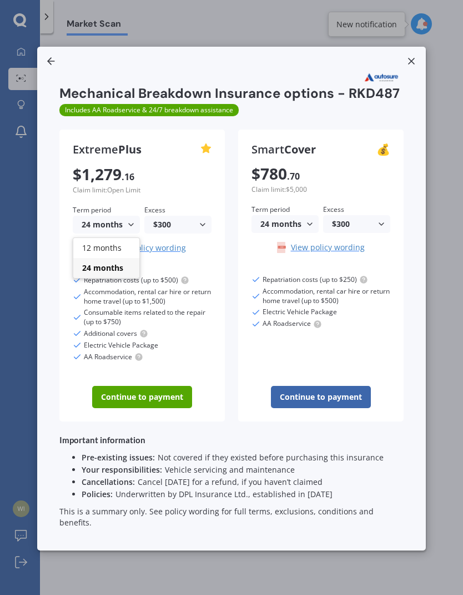
click at [385, 331] on div "Repatriation costs (up to $250) Accommodation, rental car hire or return home t…" at bounding box center [321, 303] width 139 height 56
